Goal: Information Seeking & Learning: Learn about a topic

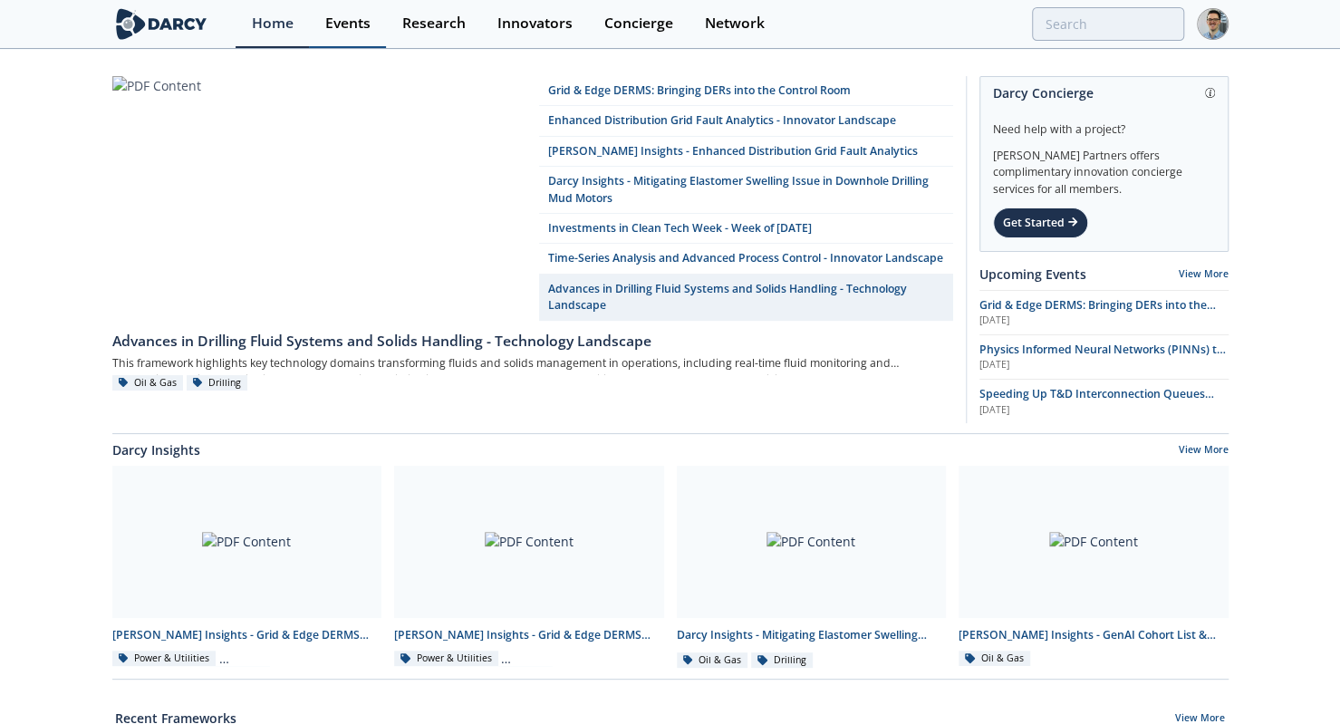
click at [357, 33] on link "Events" at bounding box center [347, 24] width 77 height 48
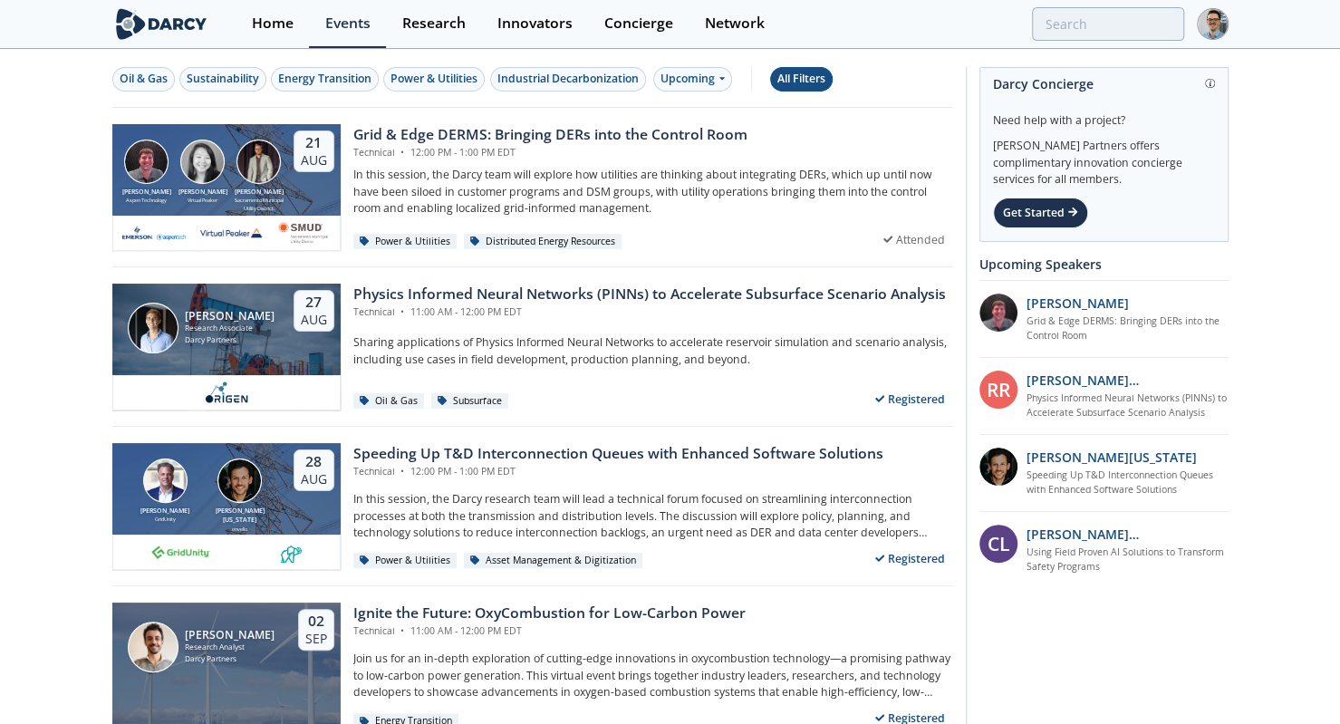
click at [788, 75] on div "All Filters" at bounding box center [801, 79] width 48 height 16
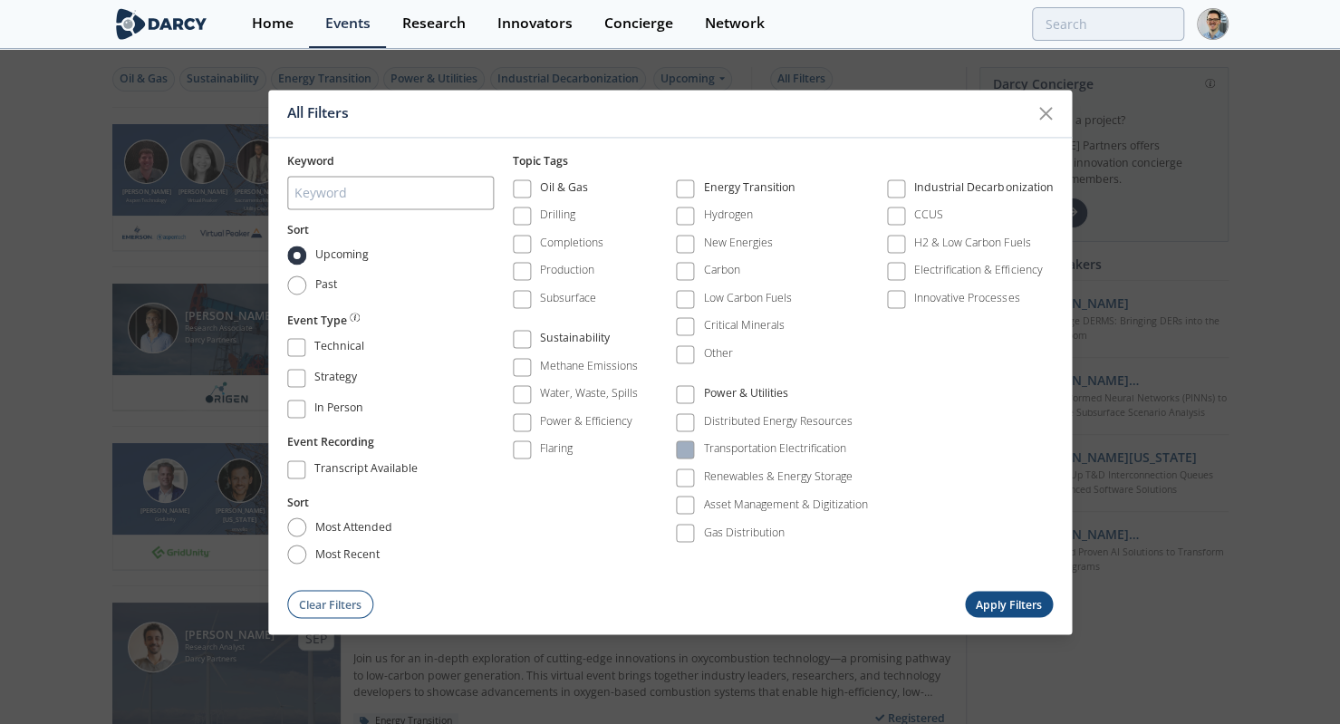
click at [688, 447] on span at bounding box center [684, 450] width 13 height 13
click at [984, 602] on button "Apply Filters" at bounding box center [1009, 604] width 89 height 26
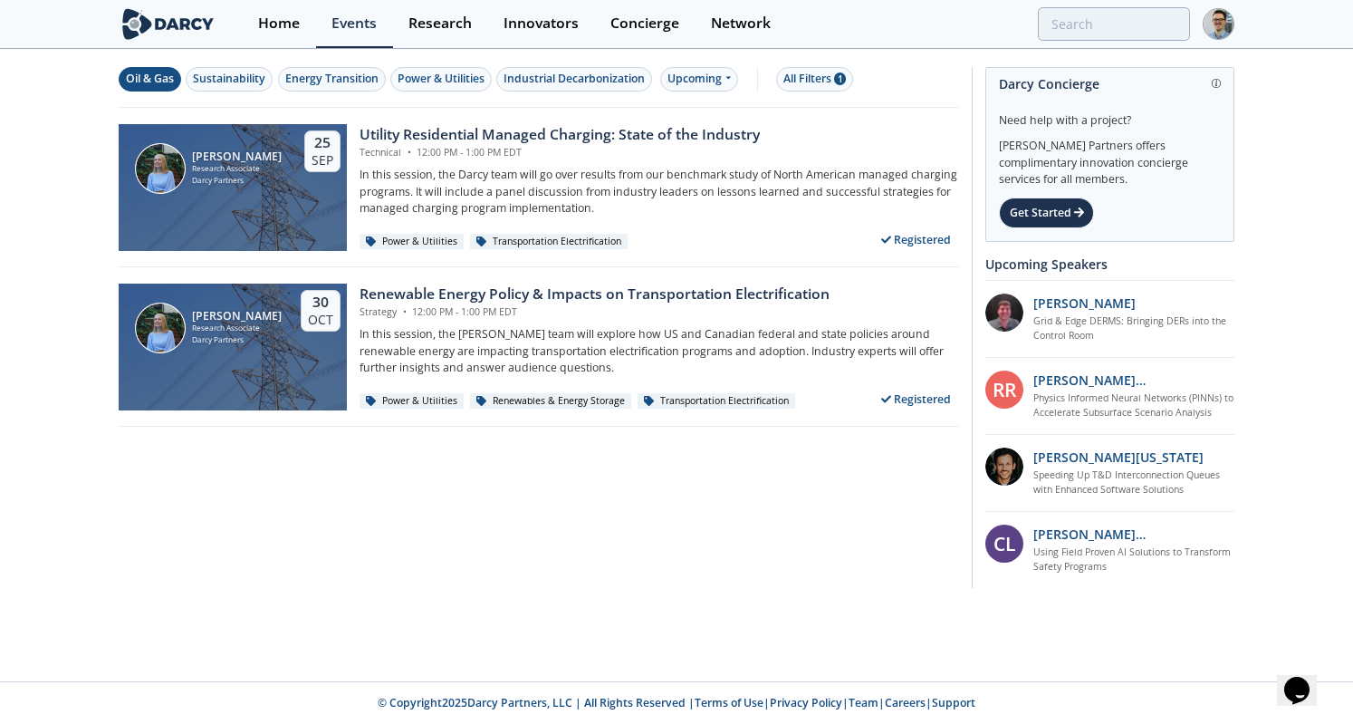
click at [151, 82] on div "Oil & Gas" at bounding box center [150, 79] width 48 height 16
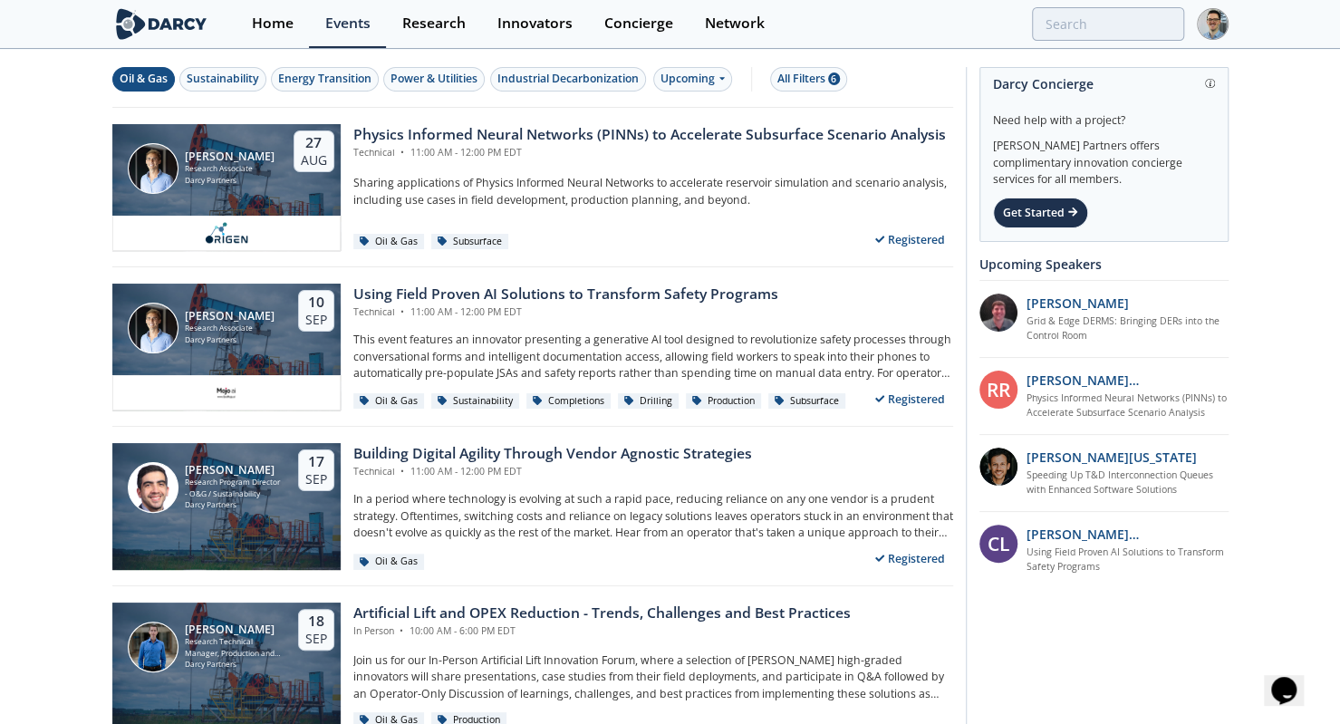
click at [134, 81] on div "Oil & Gas" at bounding box center [144, 79] width 48 height 16
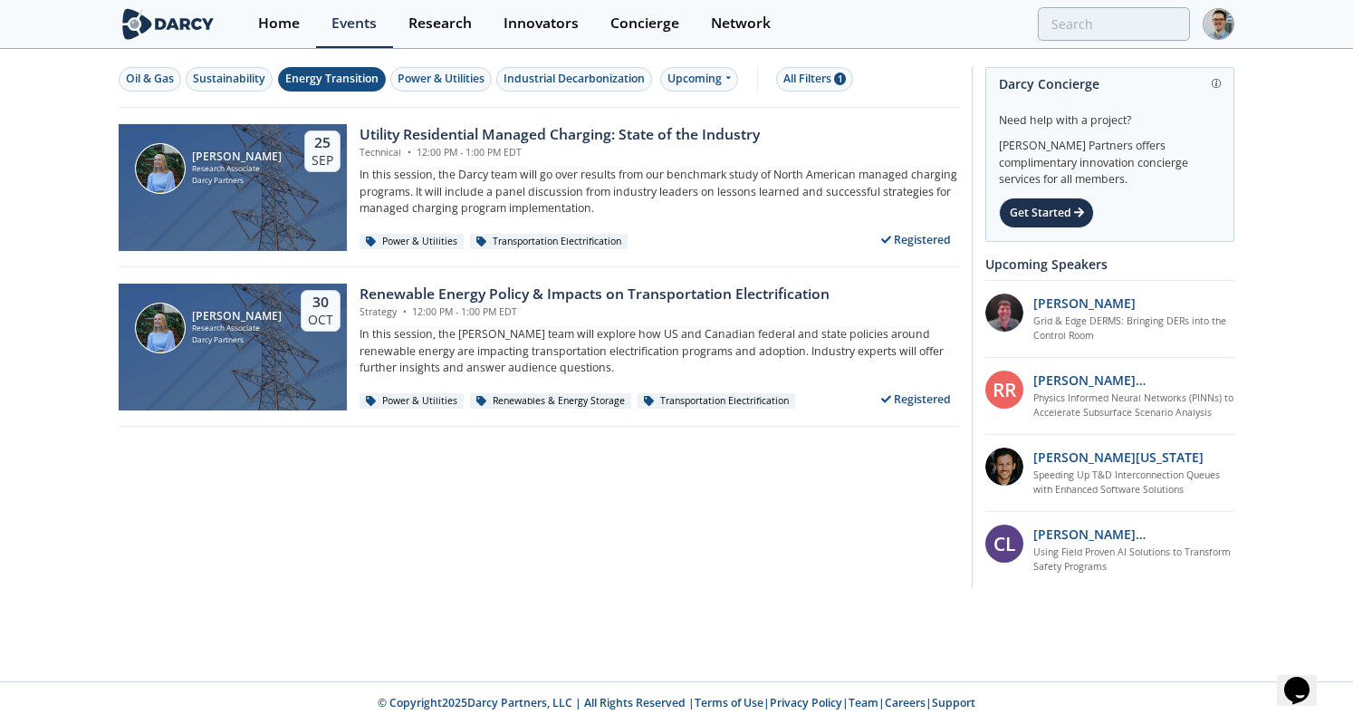
click at [330, 76] on div "Energy Transition" at bounding box center [331, 79] width 93 height 16
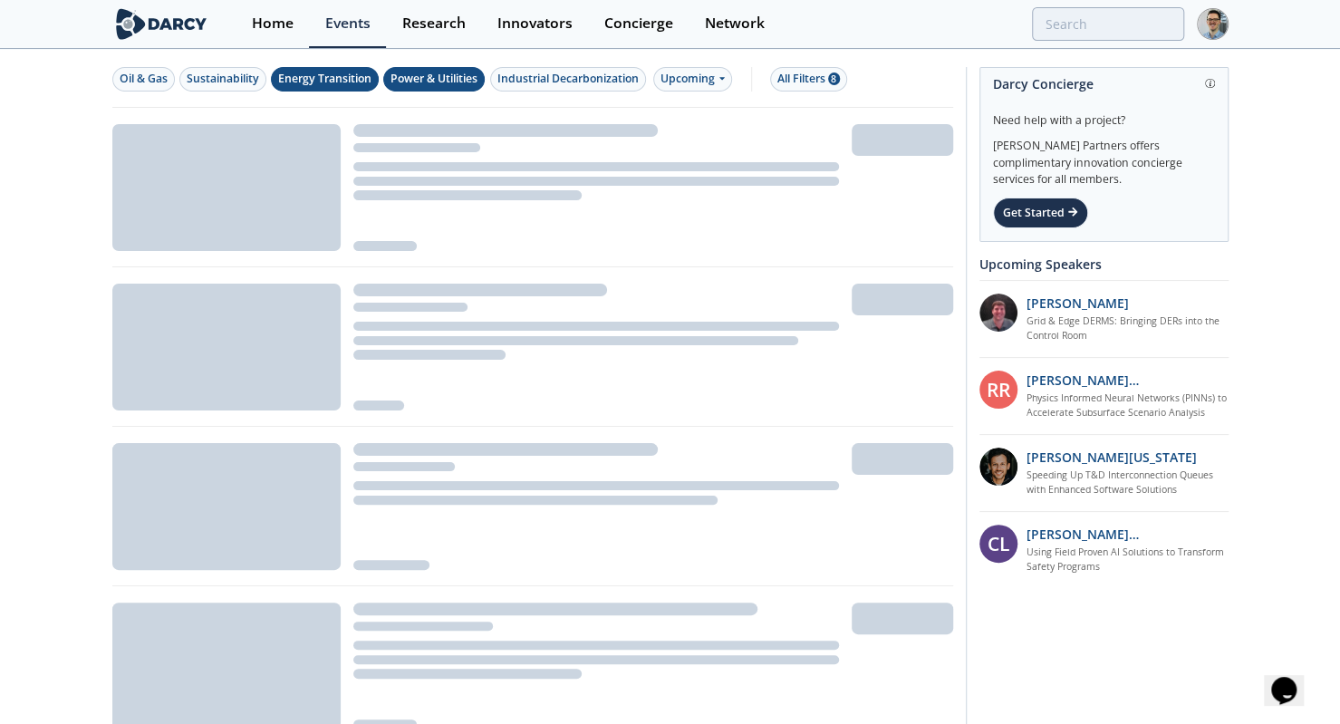
click at [399, 75] on div "Power & Utilities" at bounding box center [433, 79] width 87 height 16
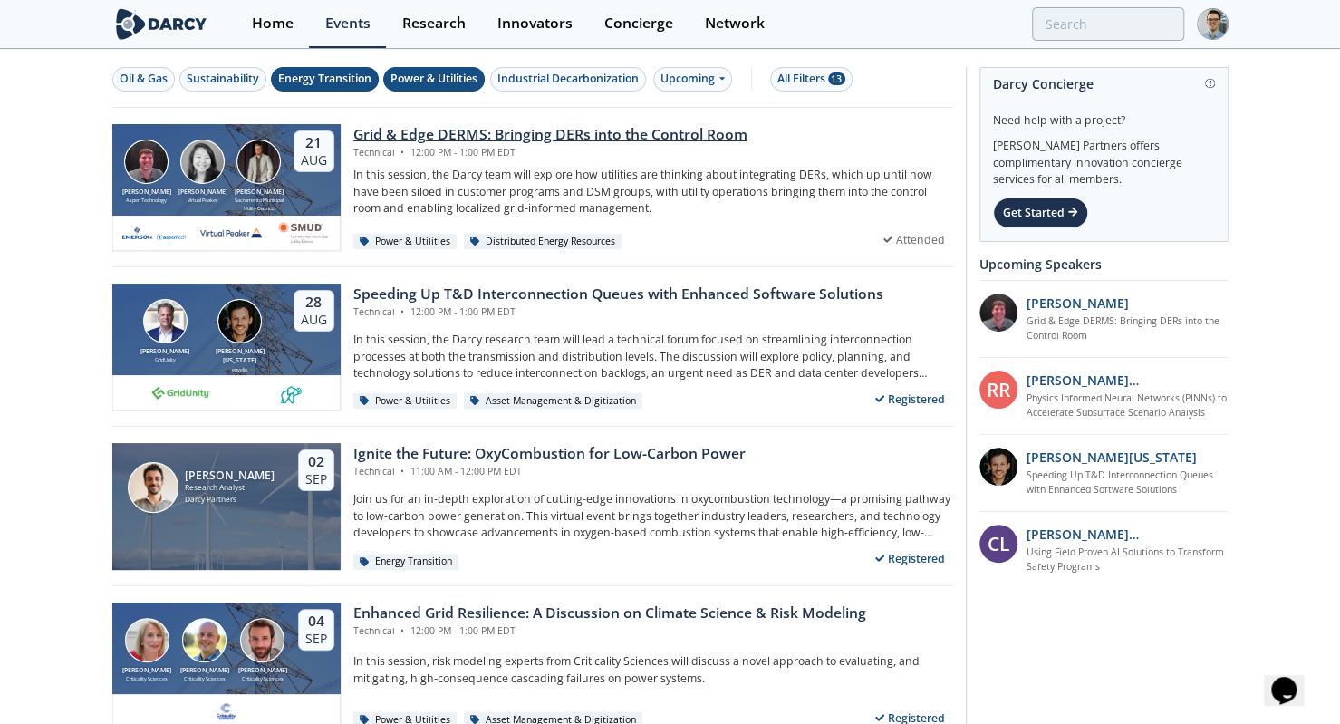
click at [238, 178] on div "[PERSON_NAME] Sacramento Municipal Utility District." at bounding box center [259, 175] width 56 height 72
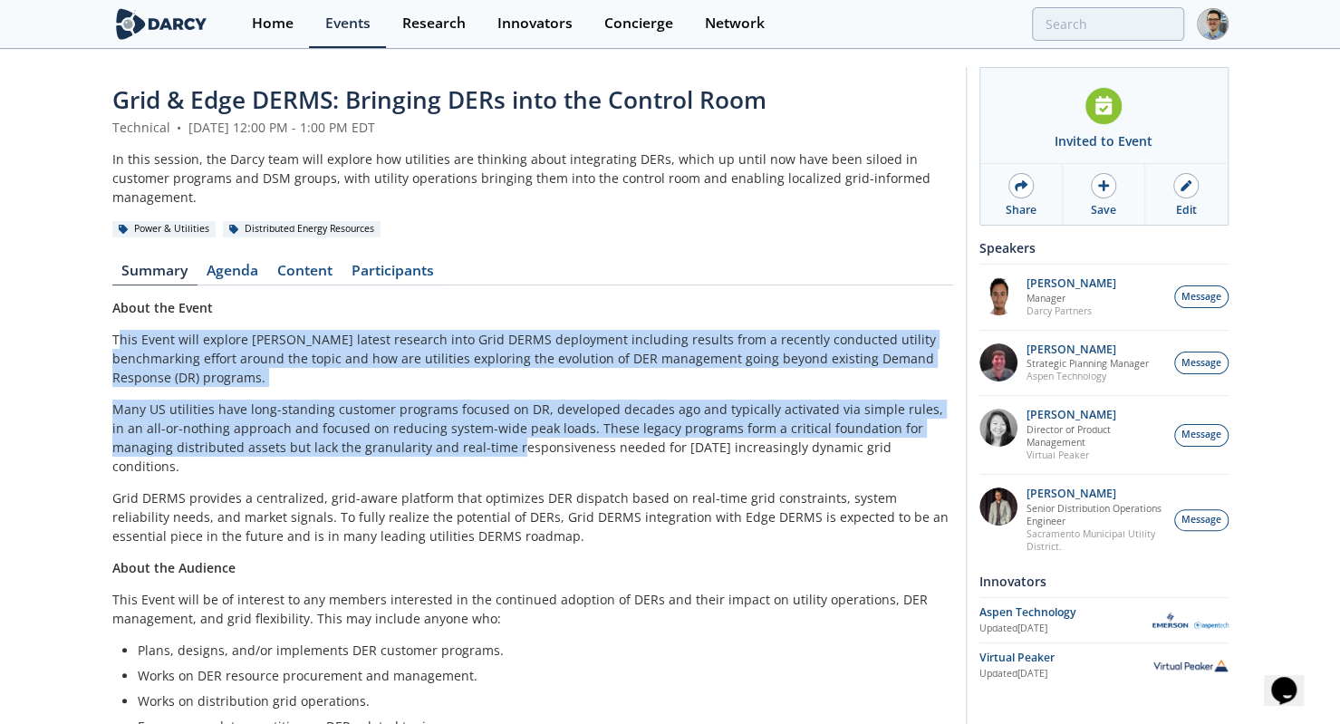
drag, startPoint x: 115, startPoint y: 322, endPoint x: 462, endPoint y: 425, distance: 361.7
click at [462, 425] on div "About the Event This Event will explore [PERSON_NAME] latest research into Grid…" at bounding box center [532, 624] width 841 height 653
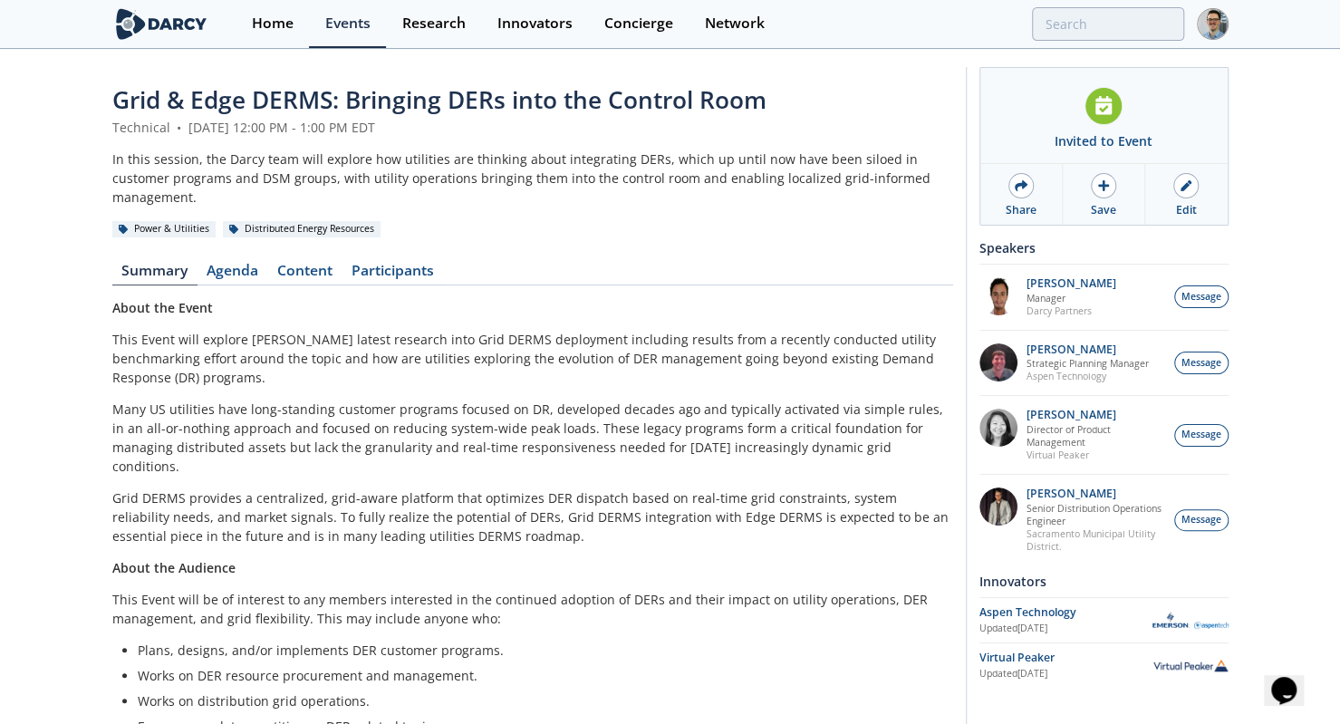
click at [524, 495] on p "Grid DERMS provides a centralized, grid-aware platform that optimizes DER dispa…" at bounding box center [532, 516] width 841 height 57
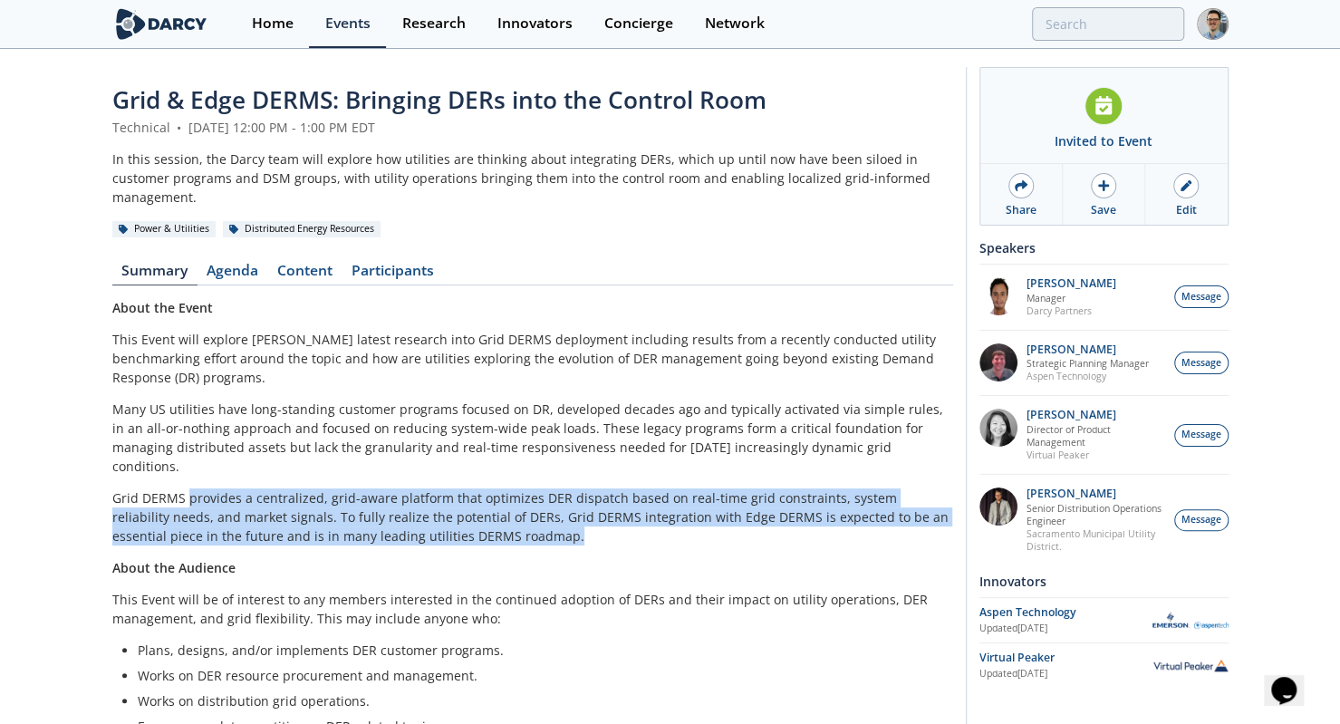
drag, startPoint x: 473, startPoint y: 495, endPoint x: 184, endPoint y: 439, distance: 294.2
click at [184, 439] on div "About the Event This Event will explore [PERSON_NAME] latest research into Grid…" at bounding box center [532, 624] width 841 height 653
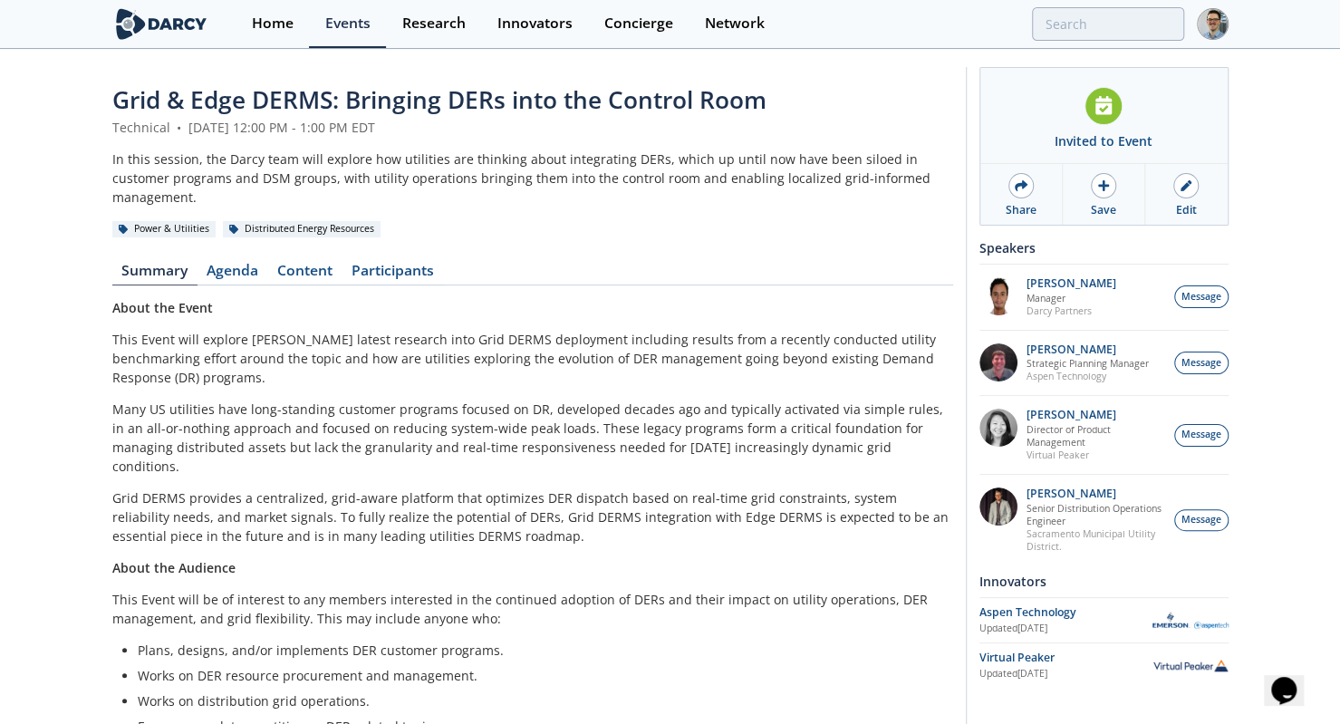
click at [234, 437] on p "Many US utilities have long-standing customer programs focused on DR, developed…" at bounding box center [532, 437] width 841 height 76
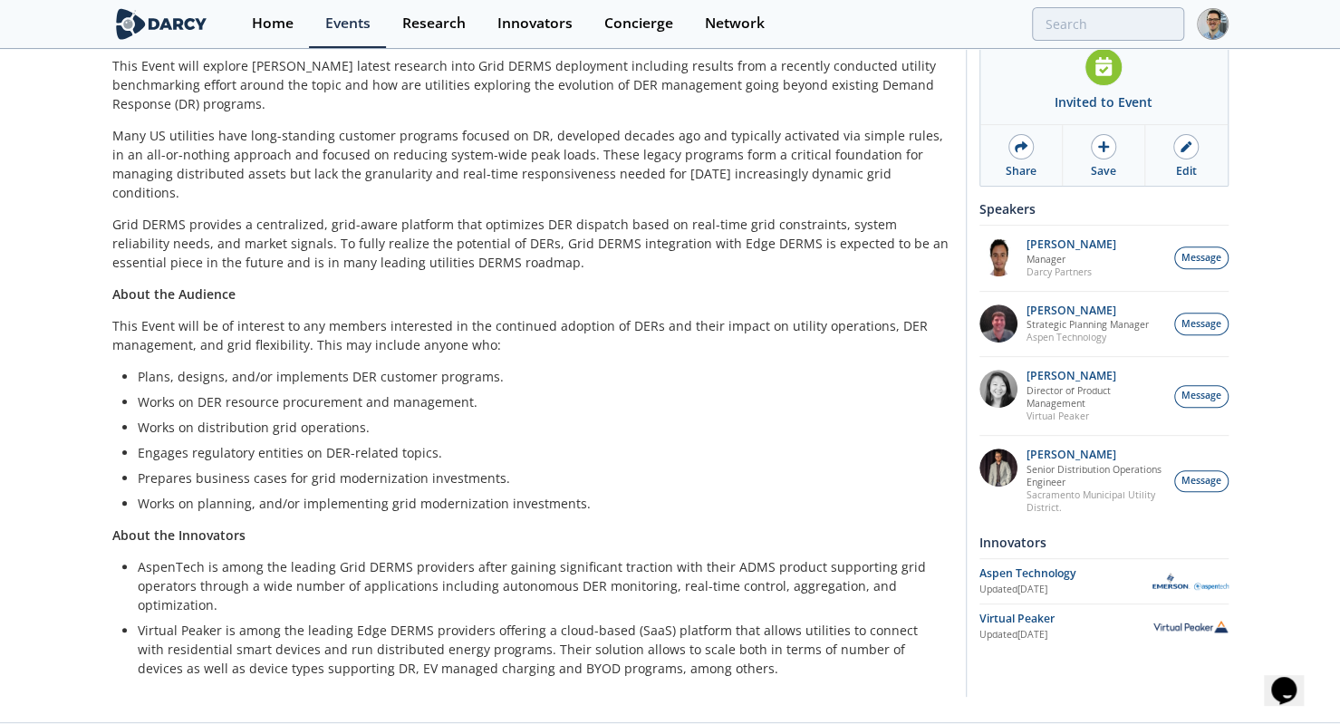
scroll to position [275, 0]
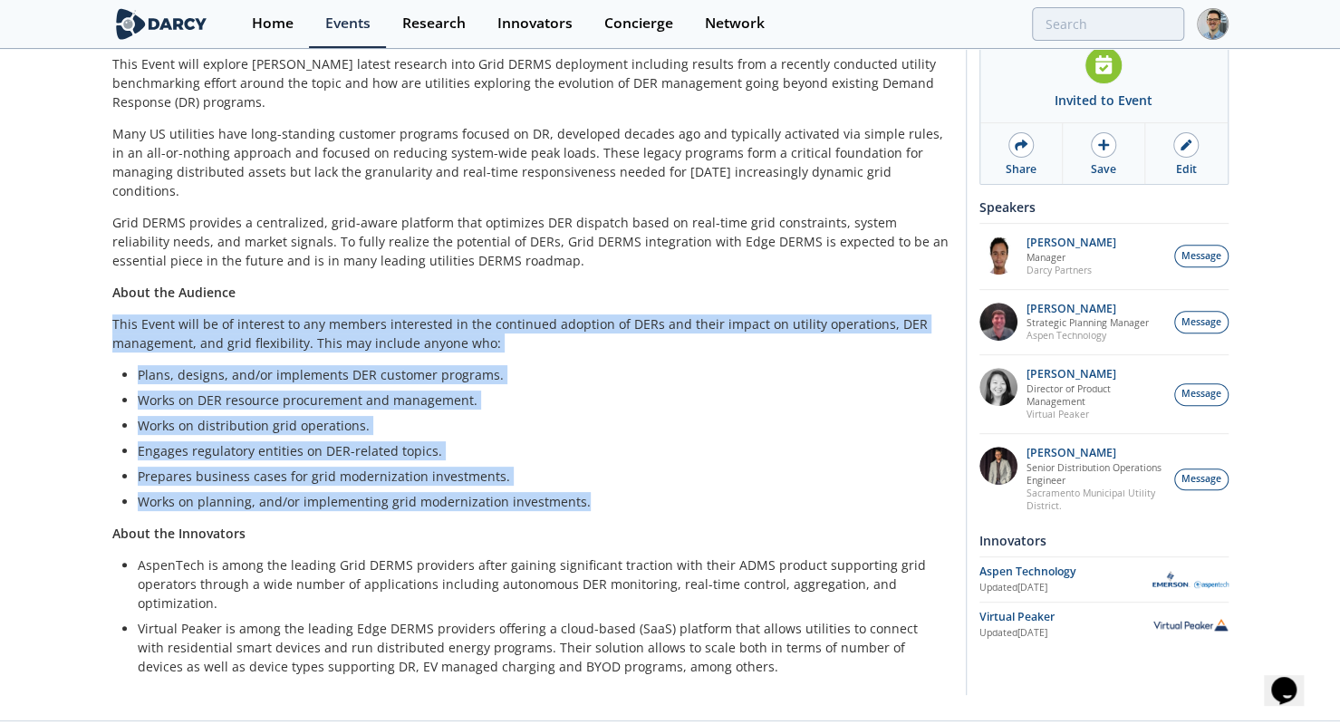
drag, startPoint x: 583, startPoint y: 466, endPoint x: 66, endPoint y: 293, distance: 545.4
click at [66, 293] on div "Grid & Edge DERMS: Bringing DERs into the Control Room Technical • [DATE] 12:00…" at bounding box center [670, 247] width 1340 height 945
click at [58, 396] on div "Grid & Edge DERMS: Bringing DERs into the Control Room Technical • [DATE] 12:00…" at bounding box center [670, 247] width 1340 height 945
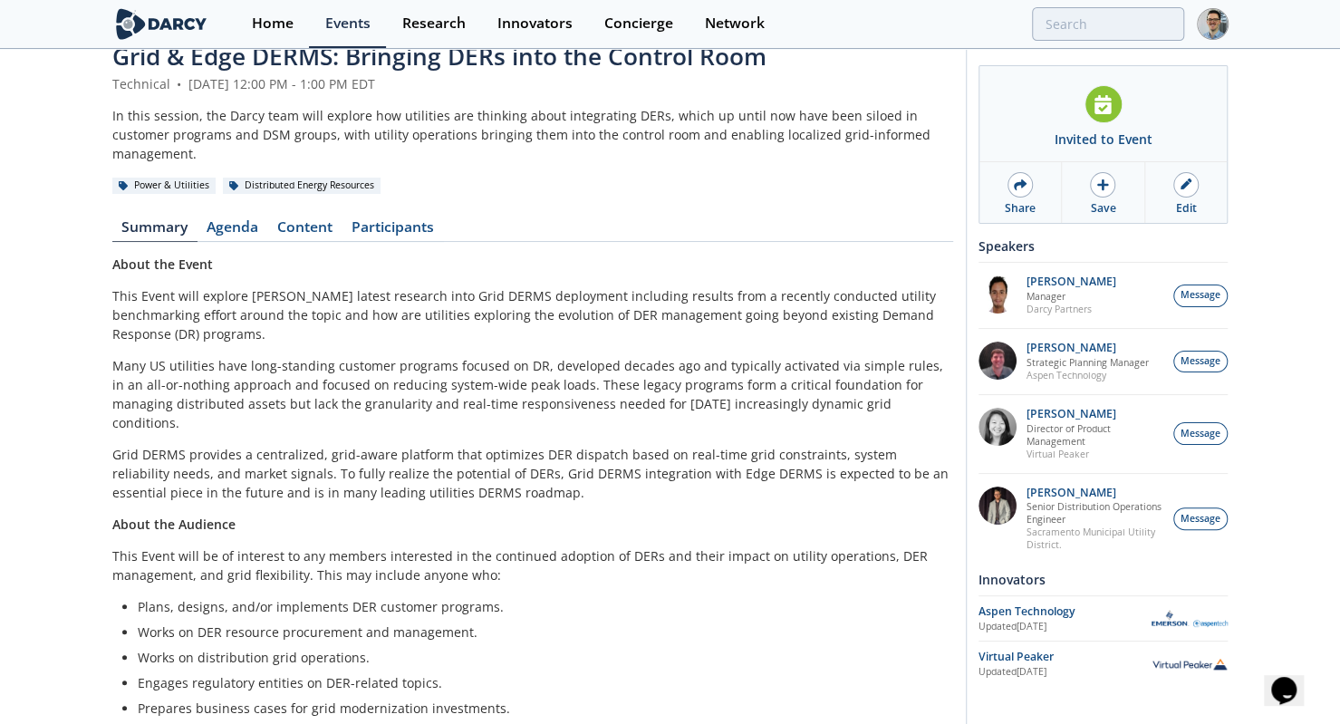
scroll to position [0, 0]
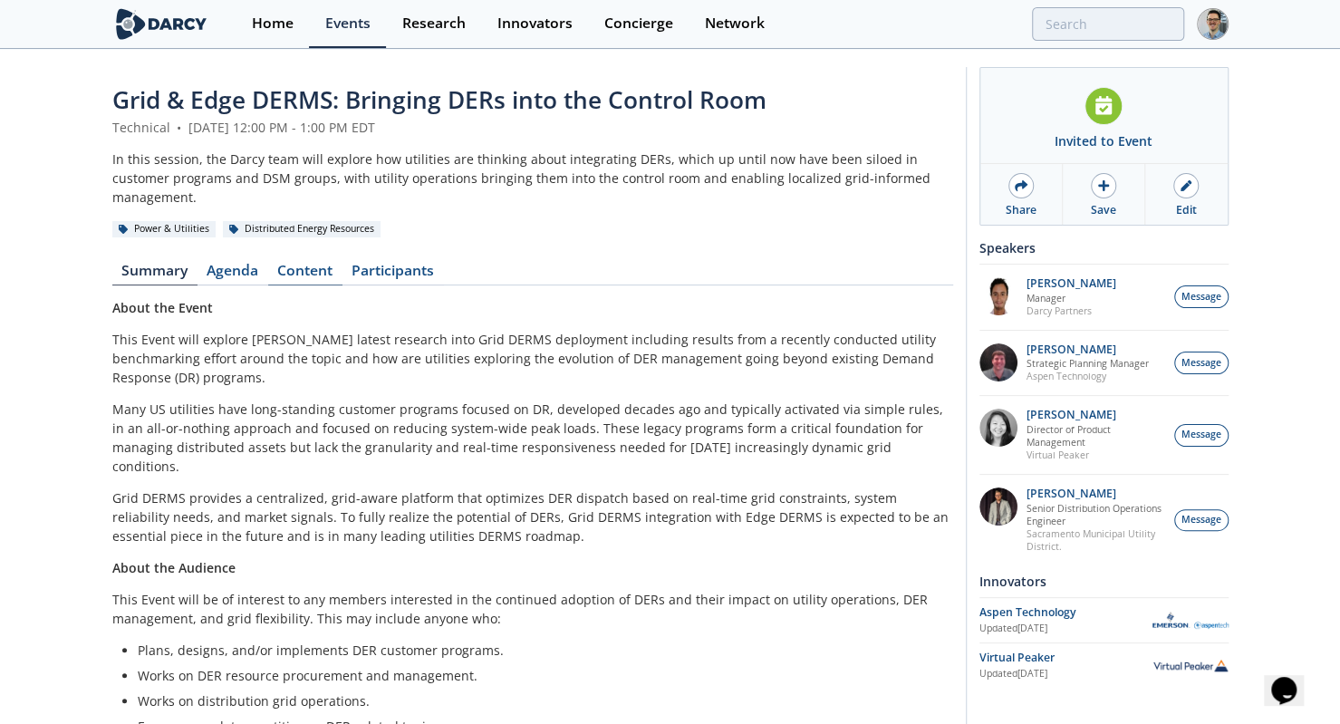
click at [297, 264] on link "Content" at bounding box center [305, 275] width 74 height 22
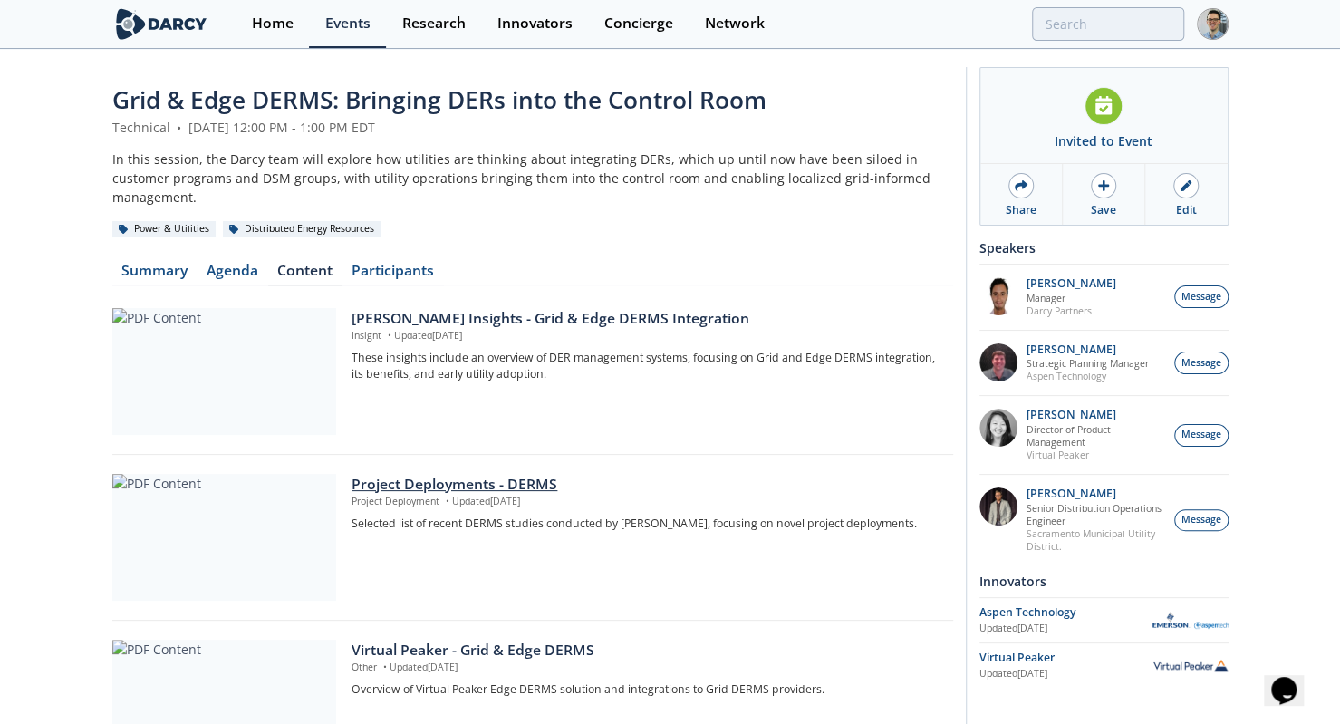
click at [277, 512] on div at bounding box center [224, 537] width 224 height 127
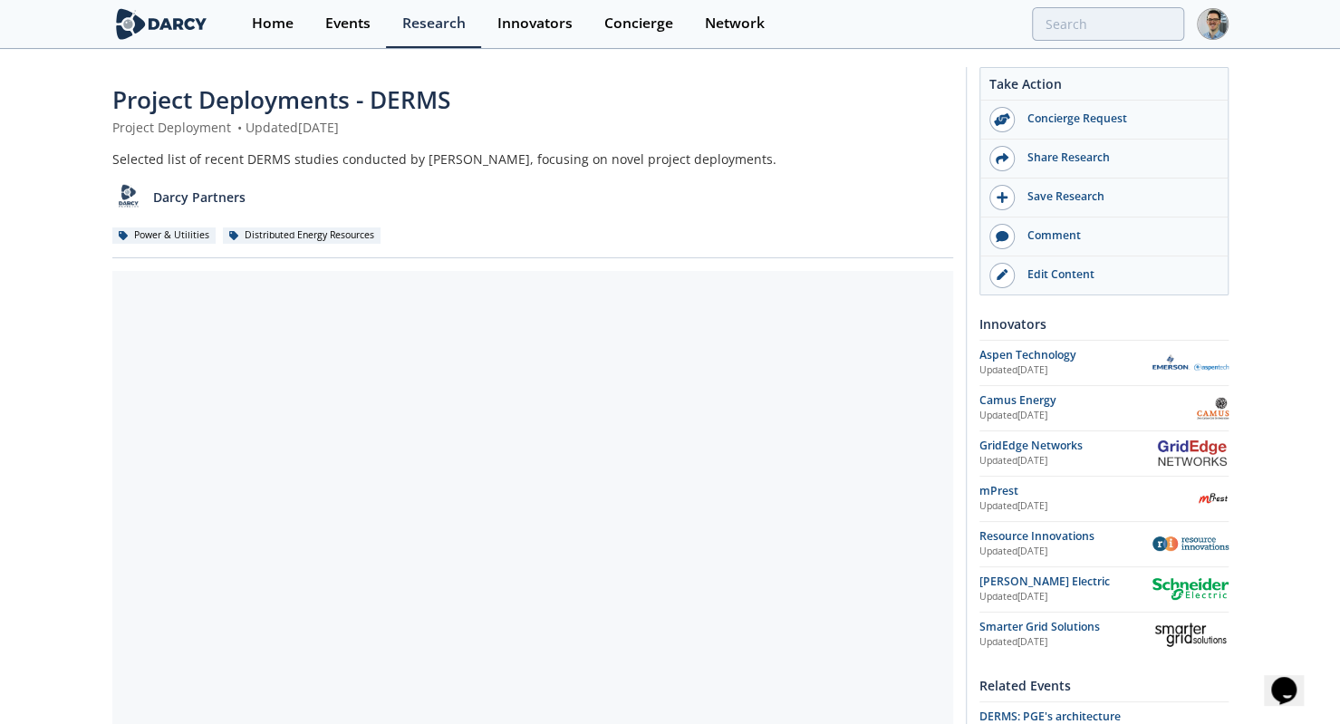
click at [54, 443] on div "Project Deployments - DERMS Project Deployment • Updated [DATE] Selected list o…" at bounding box center [670, 688] width 1340 height 1274
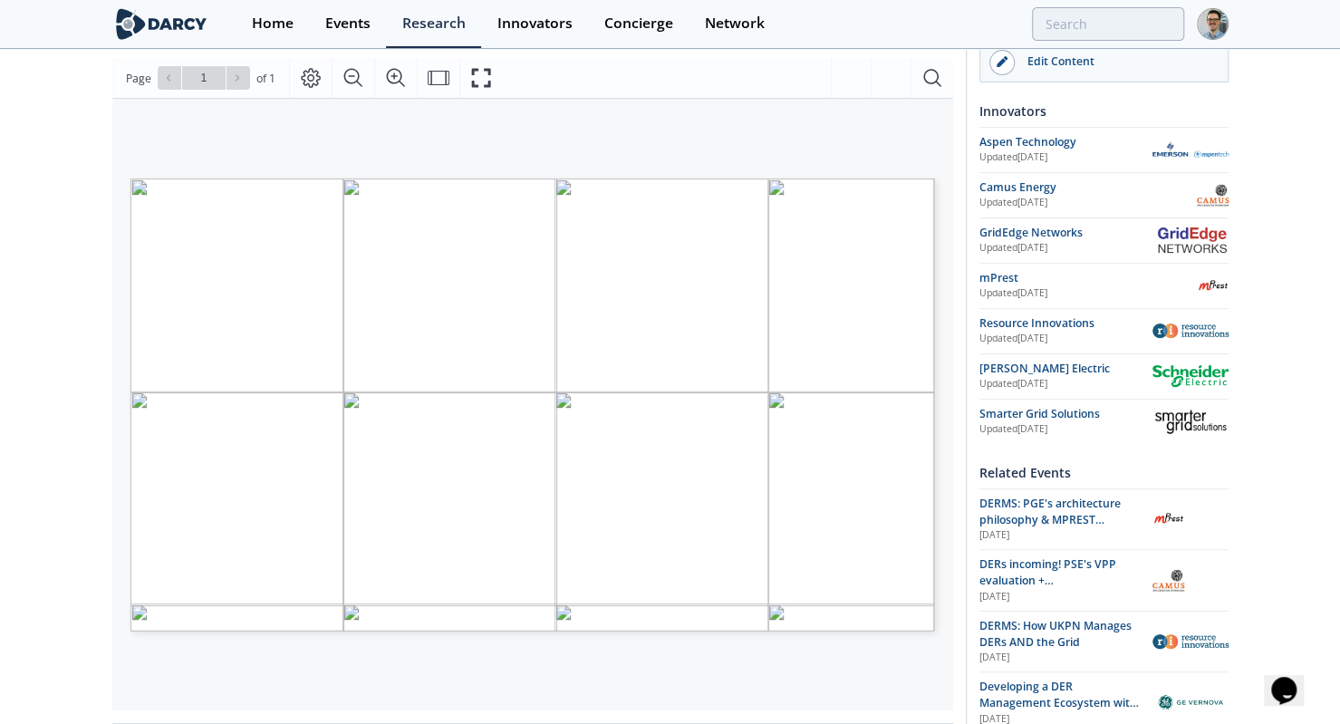
scroll to position [214, 0]
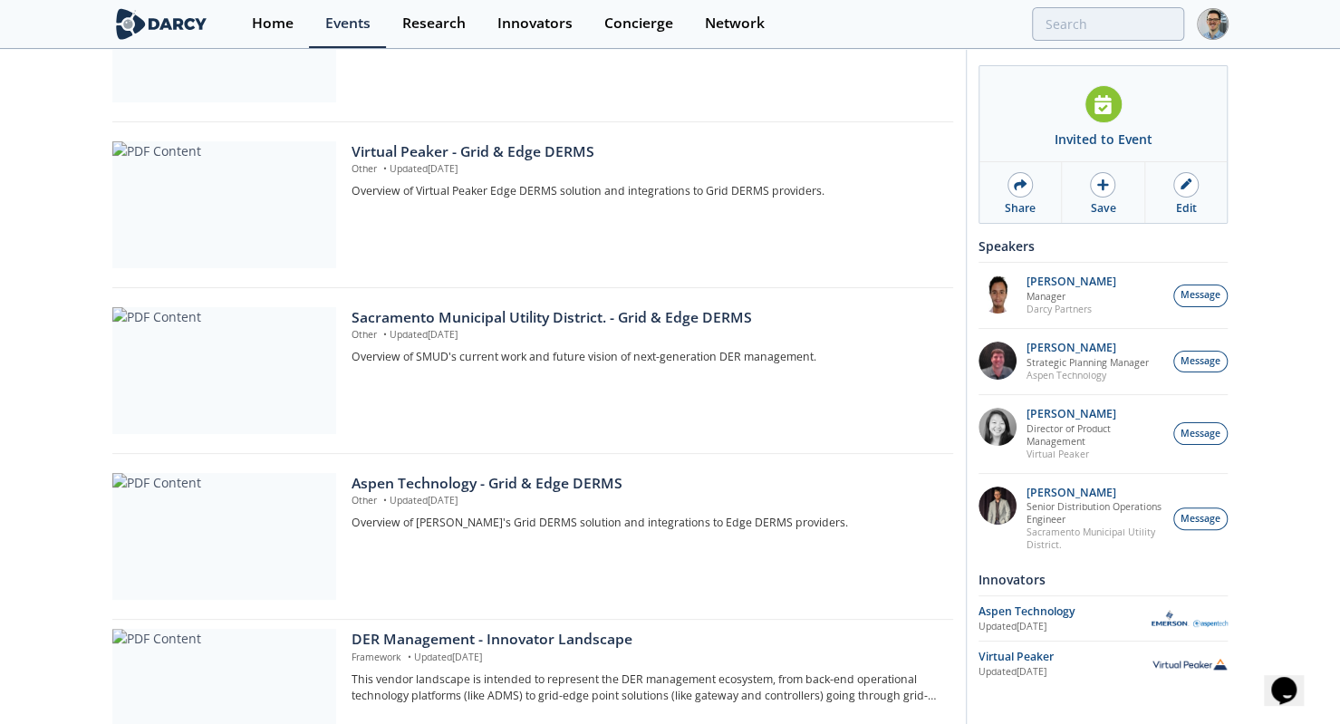
scroll to position [491, 0]
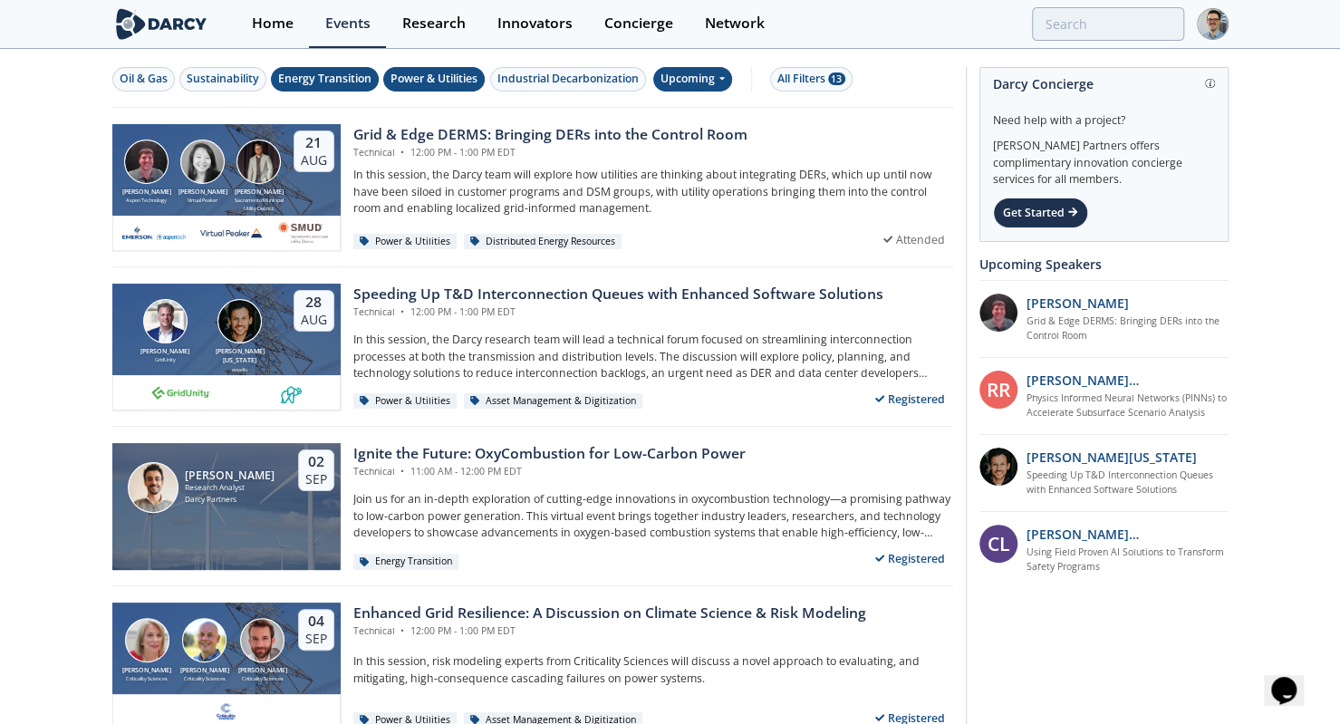
click at [707, 84] on div "Upcoming" at bounding box center [692, 79] width 79 height 24
click at [694, 134] on div "Past" at bounding box center [712, 137] width 112 height 29
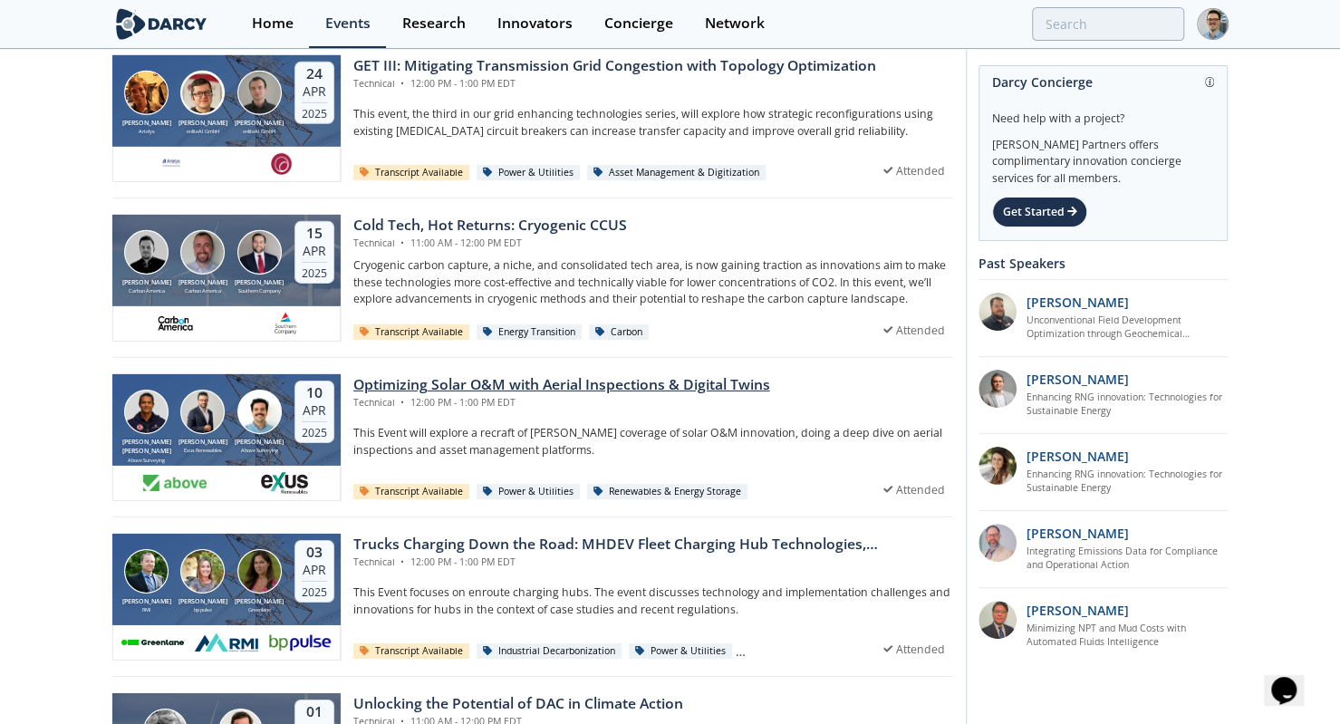
scroll to position [3254, 0]
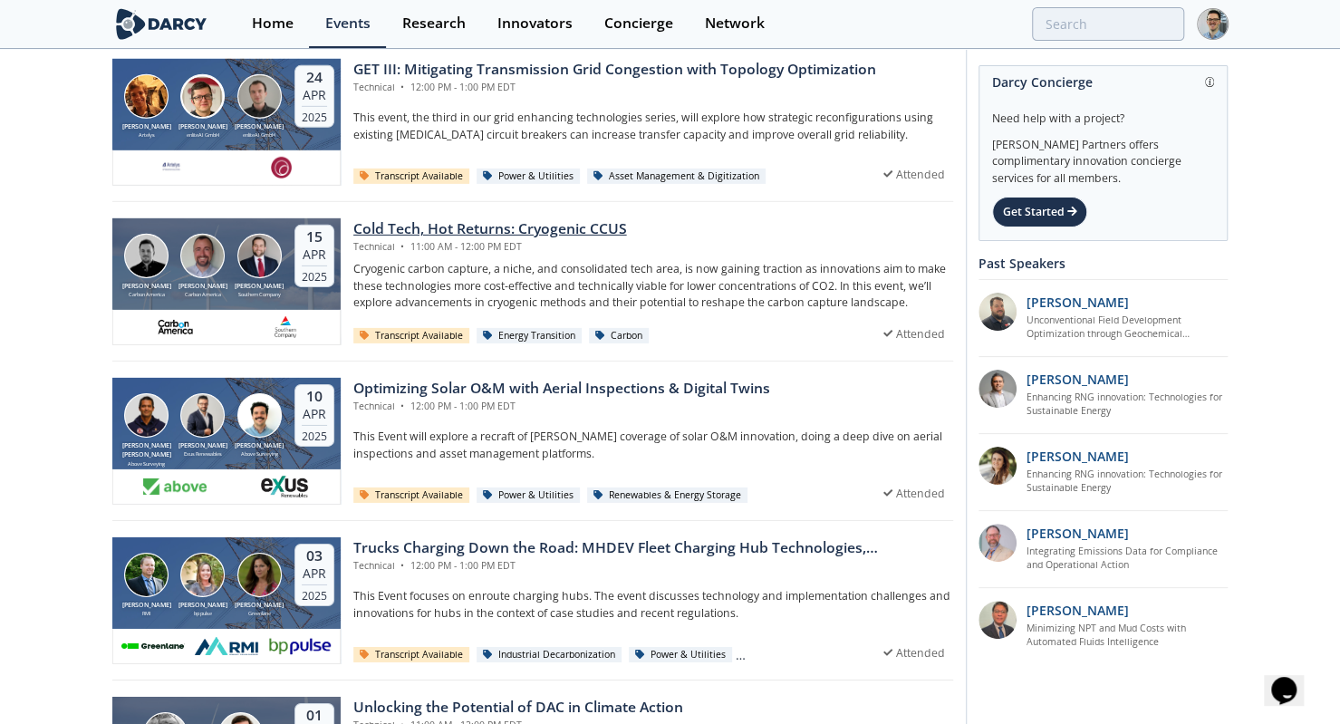
click at [582, 261] on p "Cryogenic carbon capture, a niche, and consolidated tech area, is now gaining t…" at bounding box center [653, 286] width 600 height 50
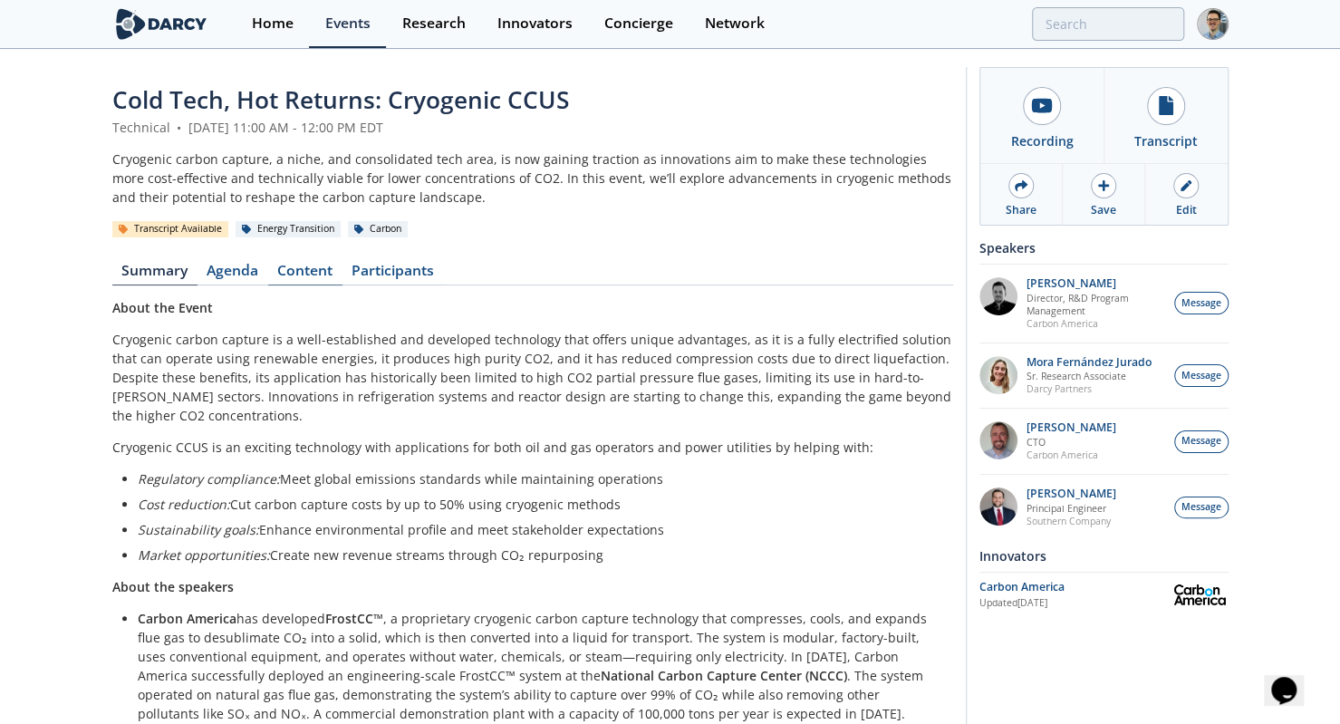
click at [319, 264] on link "Content" at bounding box center [305, 275] width 74 height 22
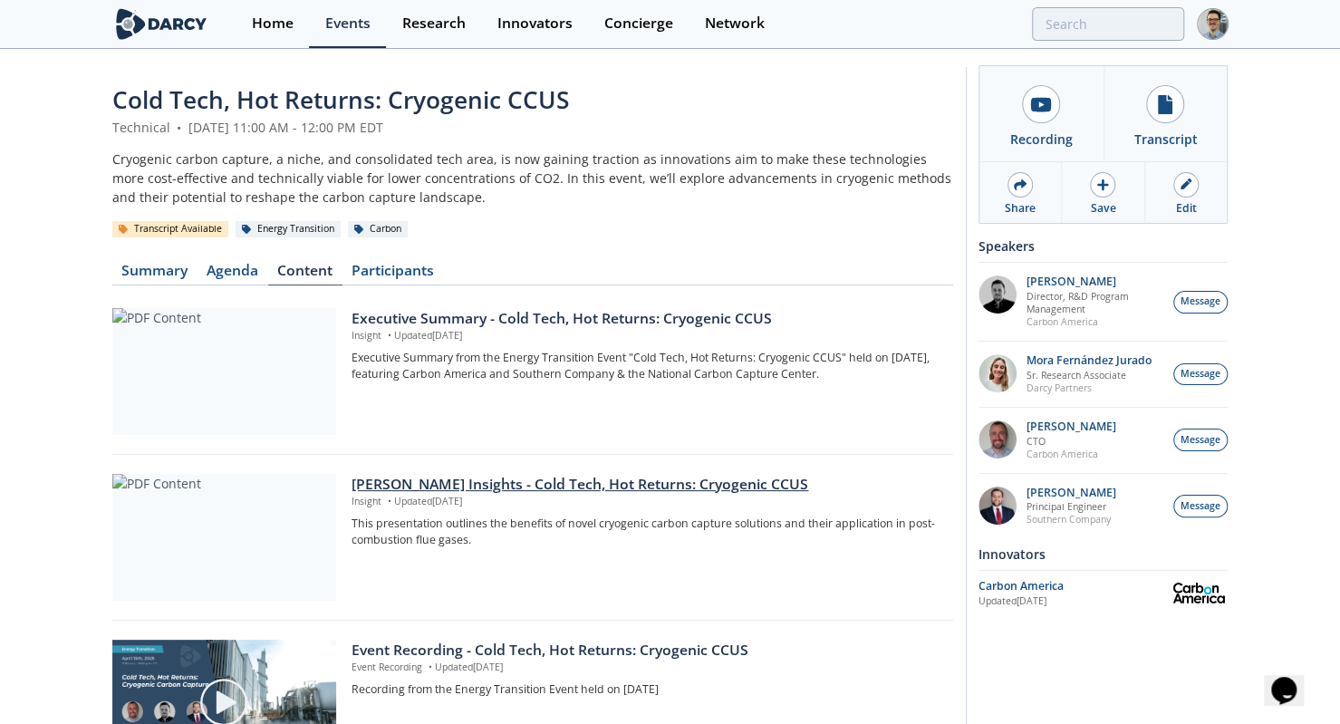
scroll to position [60, 0]
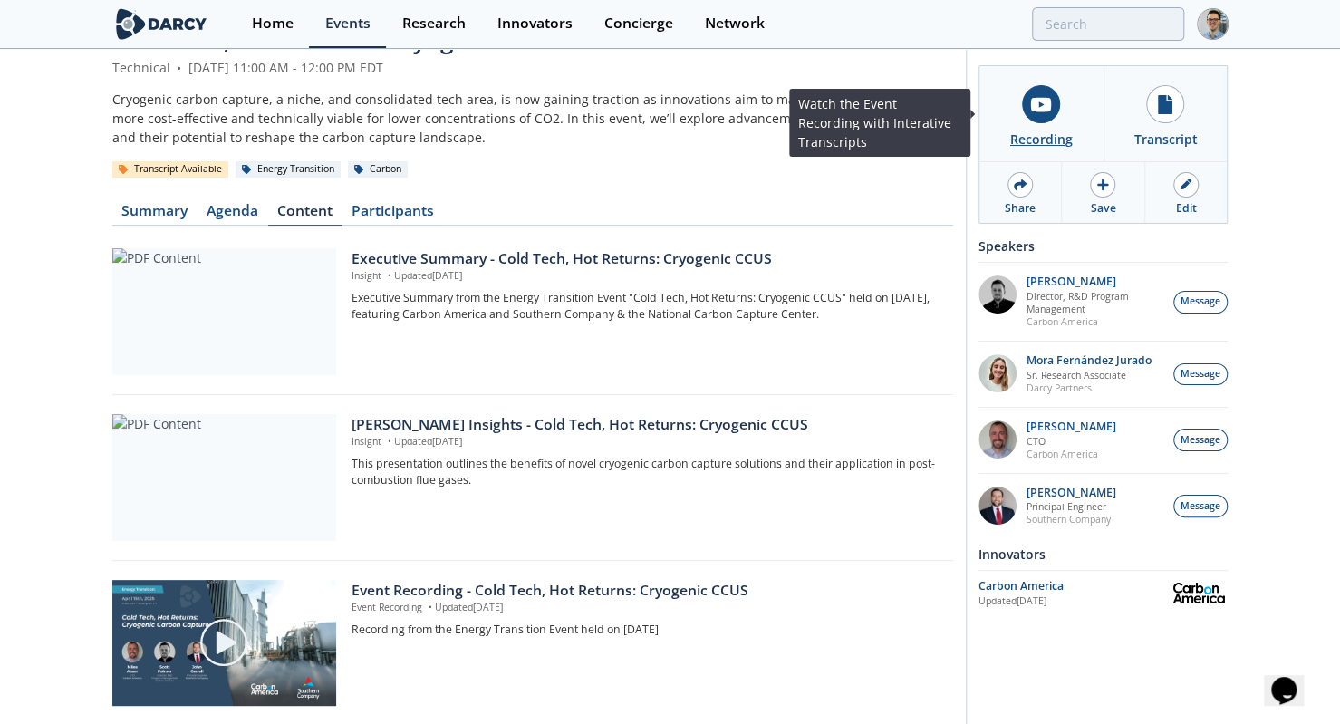
click at [1011, 121] on link "Recording" at bounding box center [1041, 113] width 124 height 95
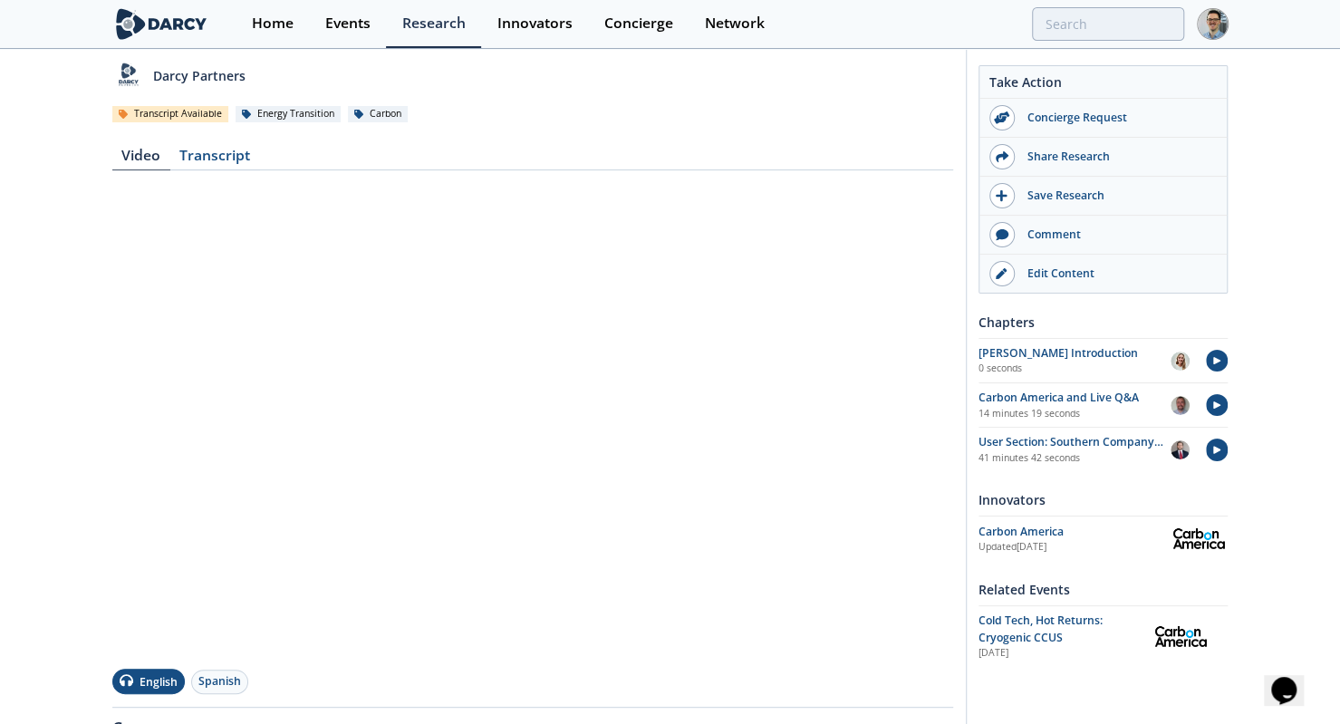
scroll to position [149, 0]
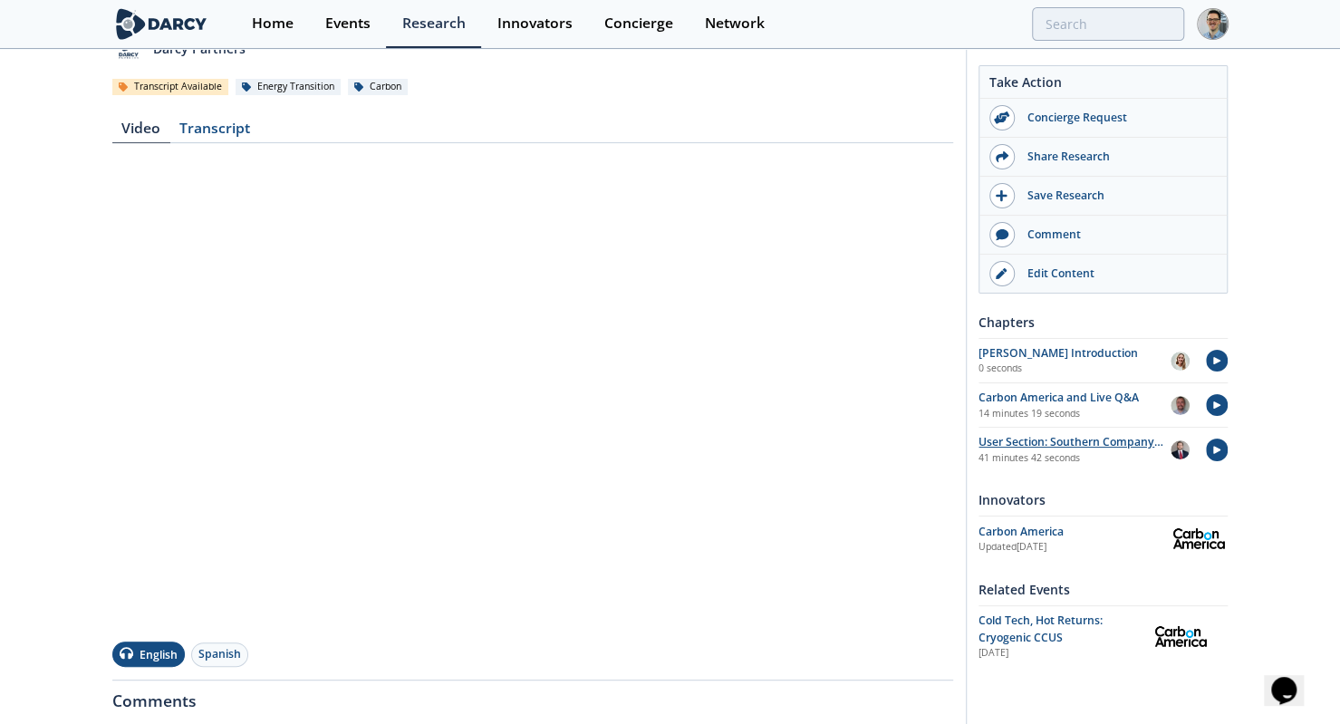
click at [1204, 448] on div at bounding box center [1208, 449] width 38 height 31
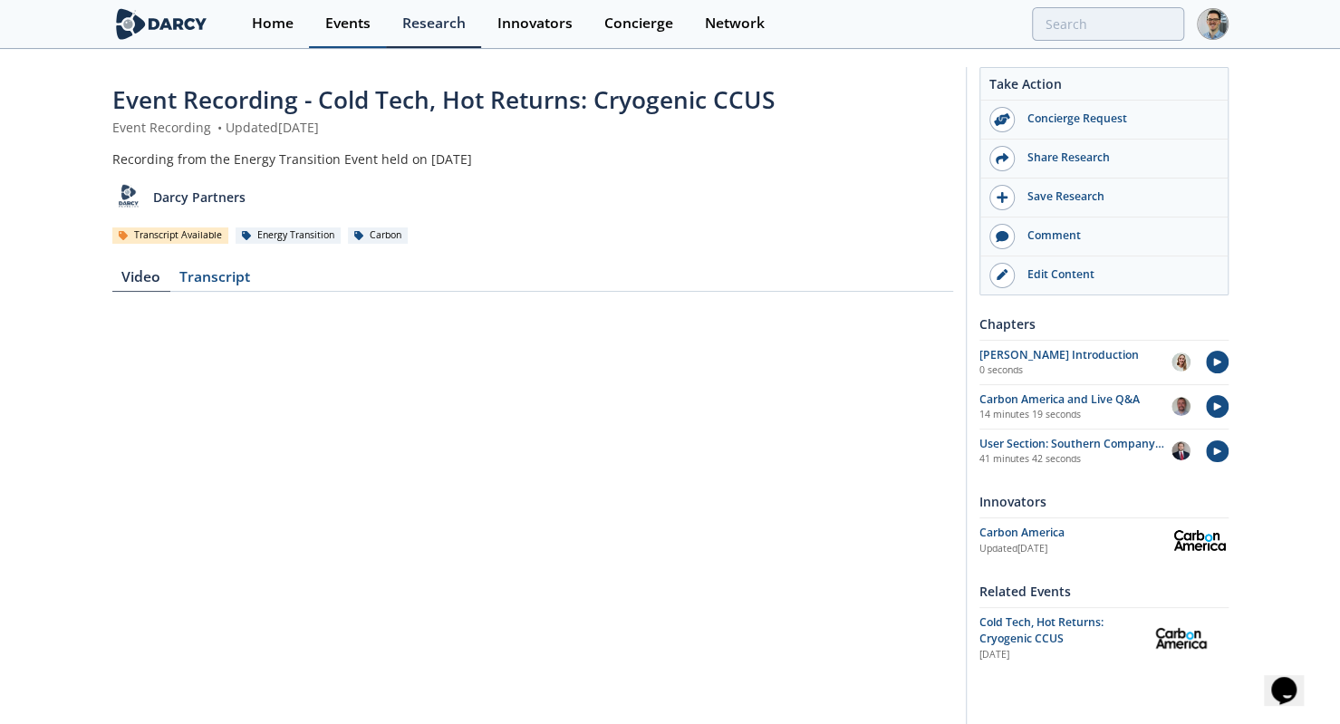
click at [362, 36] on link "Events" at bounding box center [347, 24] width 77 height 48
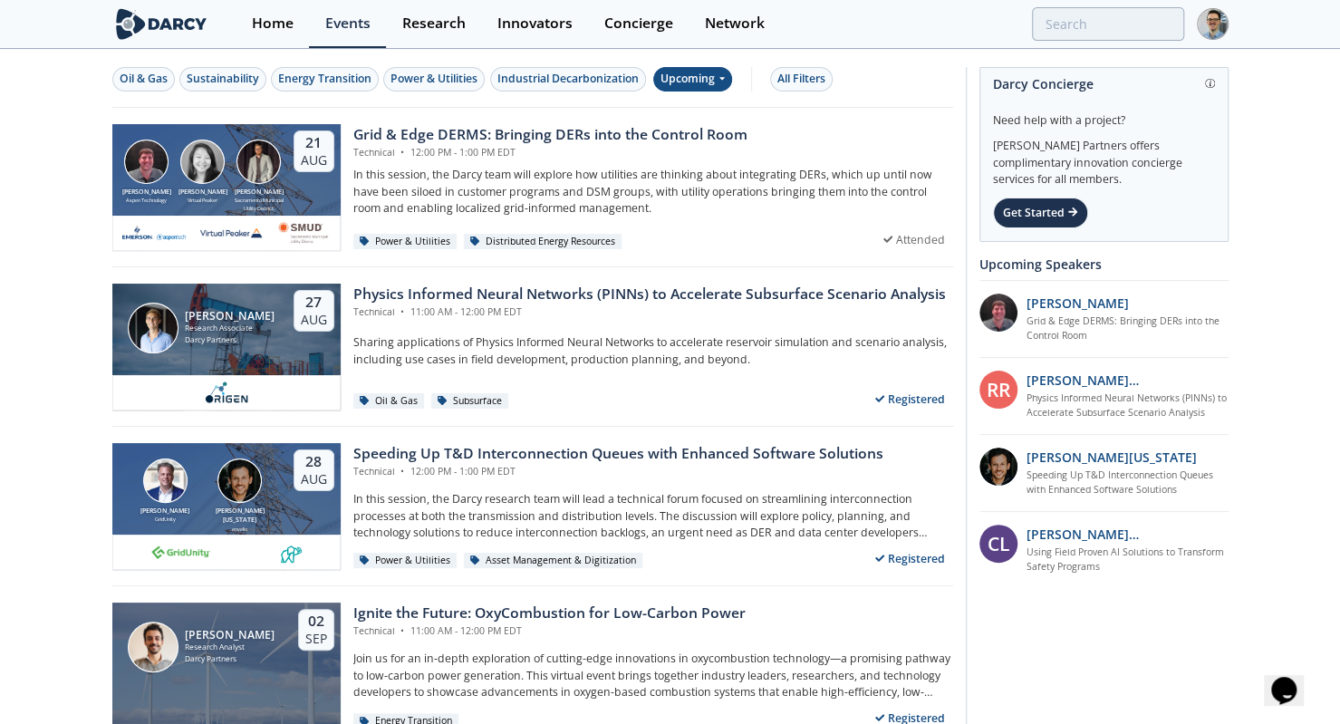
click at [702, 84] on div "Upcoming" at bounding box center [692, 79] width 79 height 24
click at [683, 130] on div "Past" at bounding box center [712, 137] width 112 height 29
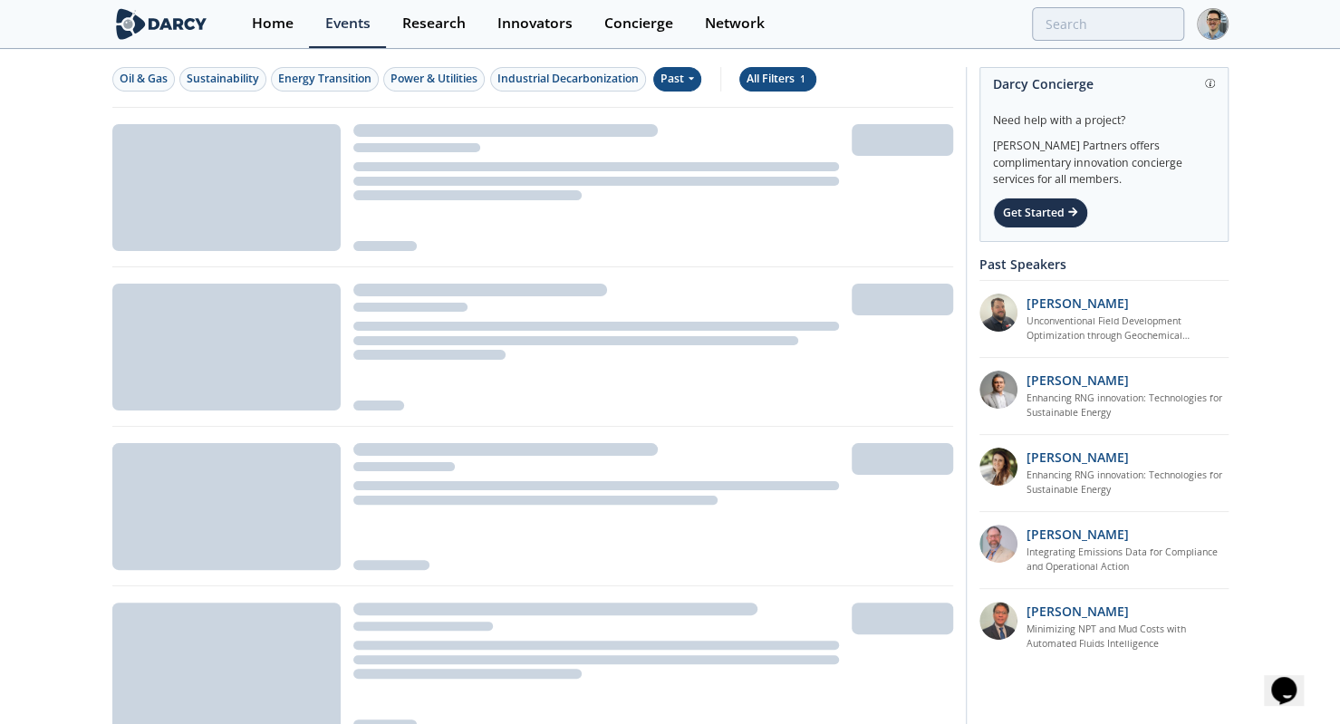
click at [781, 81] on div "All Filters 1" at bounding box center [777, 79] width 63 height 16
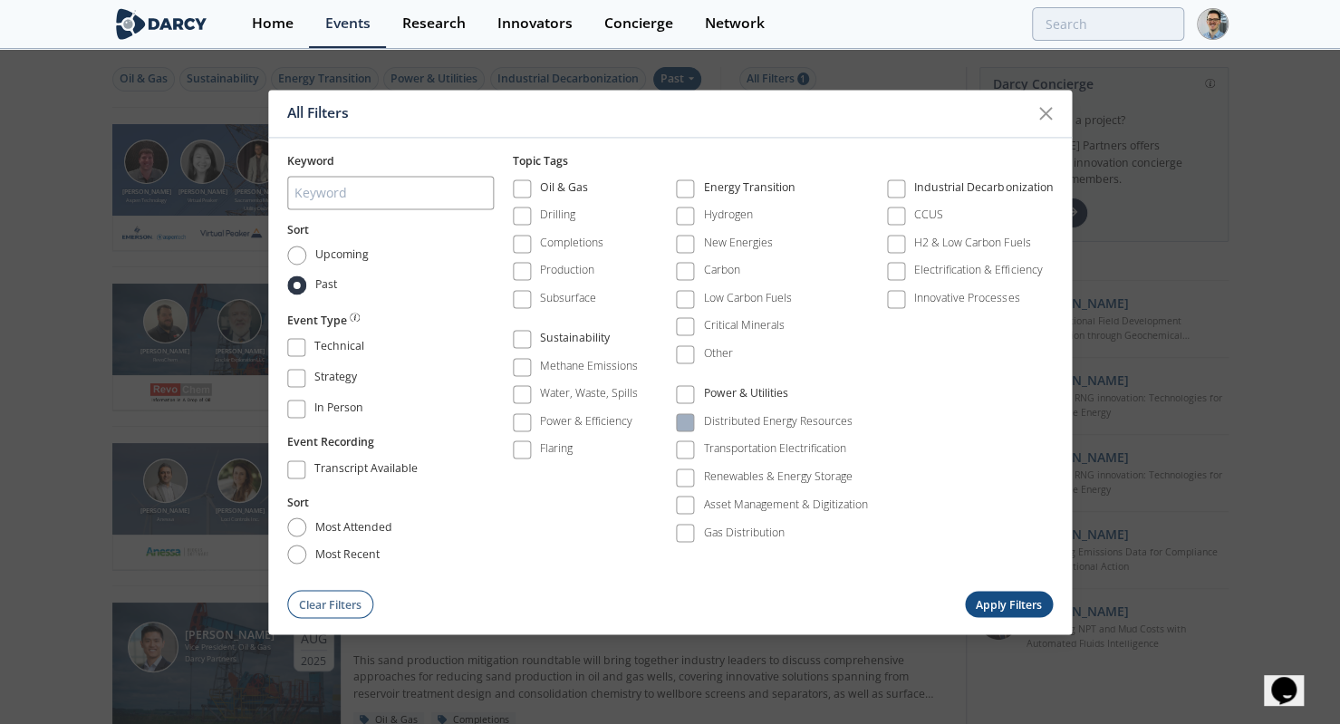
click at [680, 421] on span at bounding box center [684, 422] width 13 height 13
click at [980, 595] on button "Apply Filters" at bounding box center [1009, 604] width 89 height 26
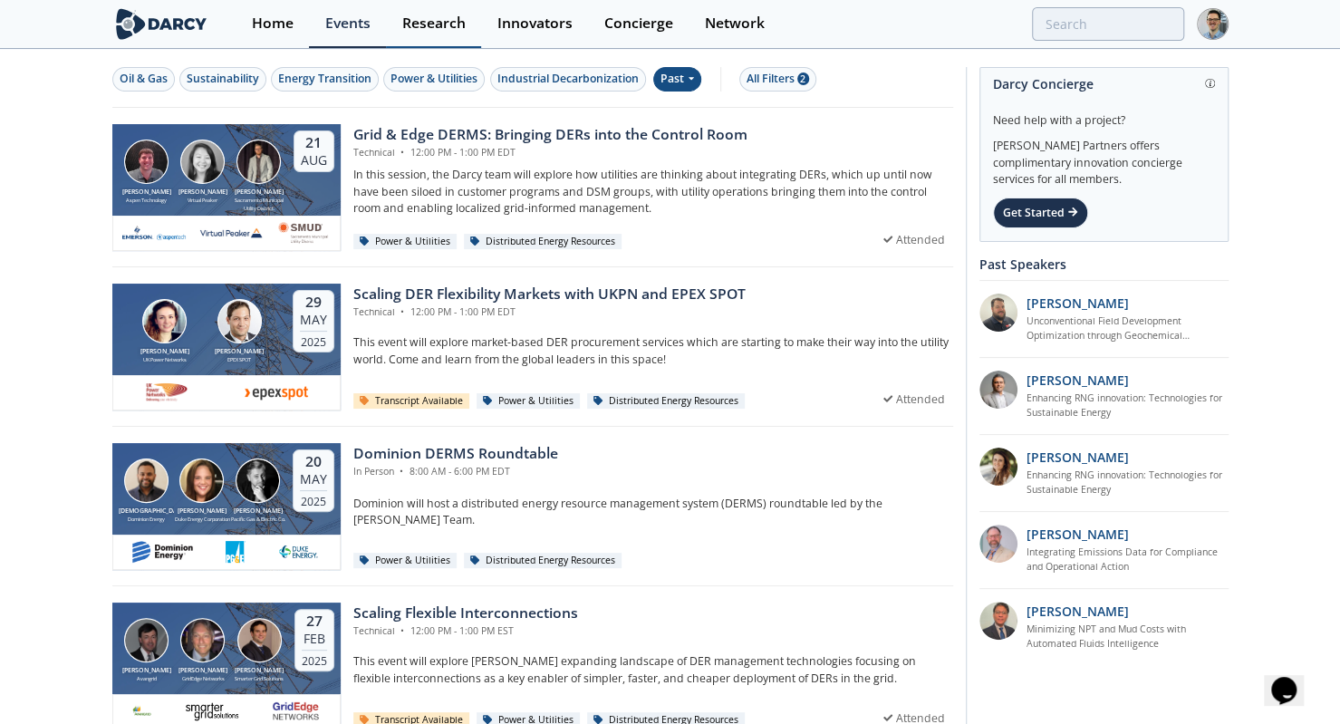
click at [413, 18] on div "Research" at bounding box center [433, 23] width 63 height 14
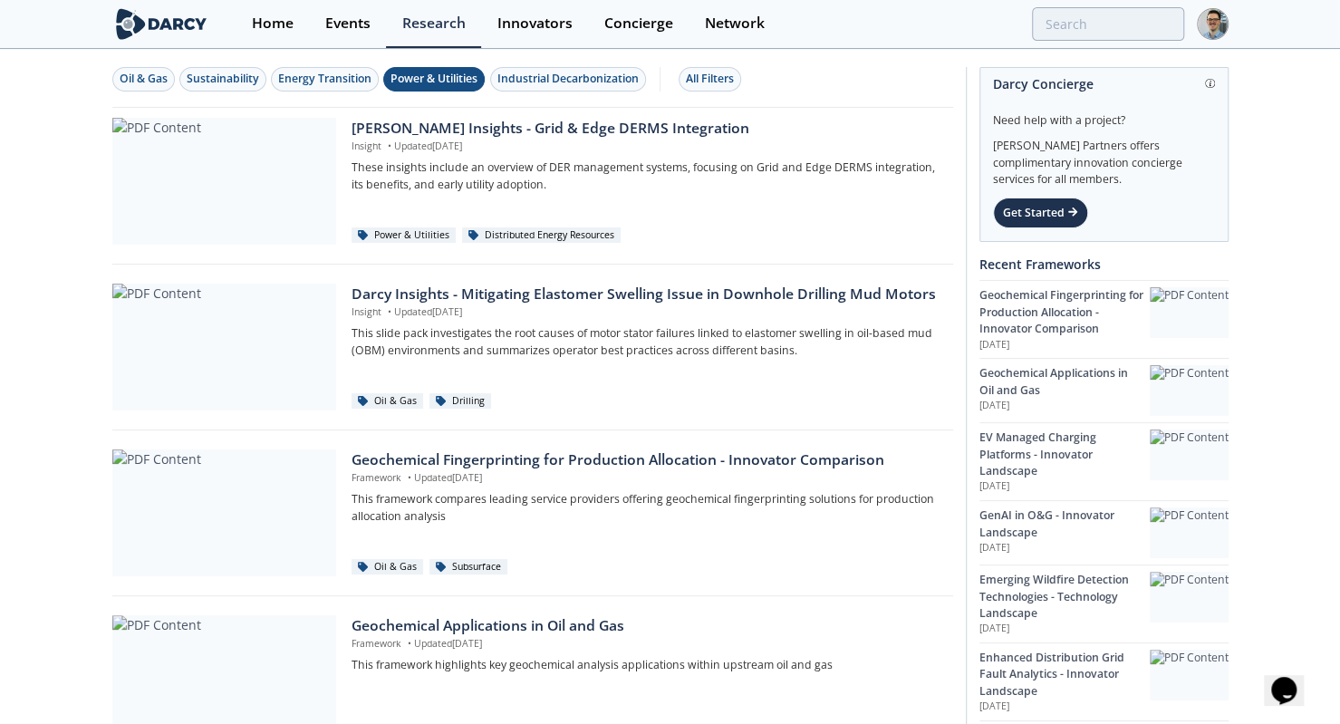
click at [453, 74] on div "Power & Utilities" at bounding box center [433, 79] width 87 height 16
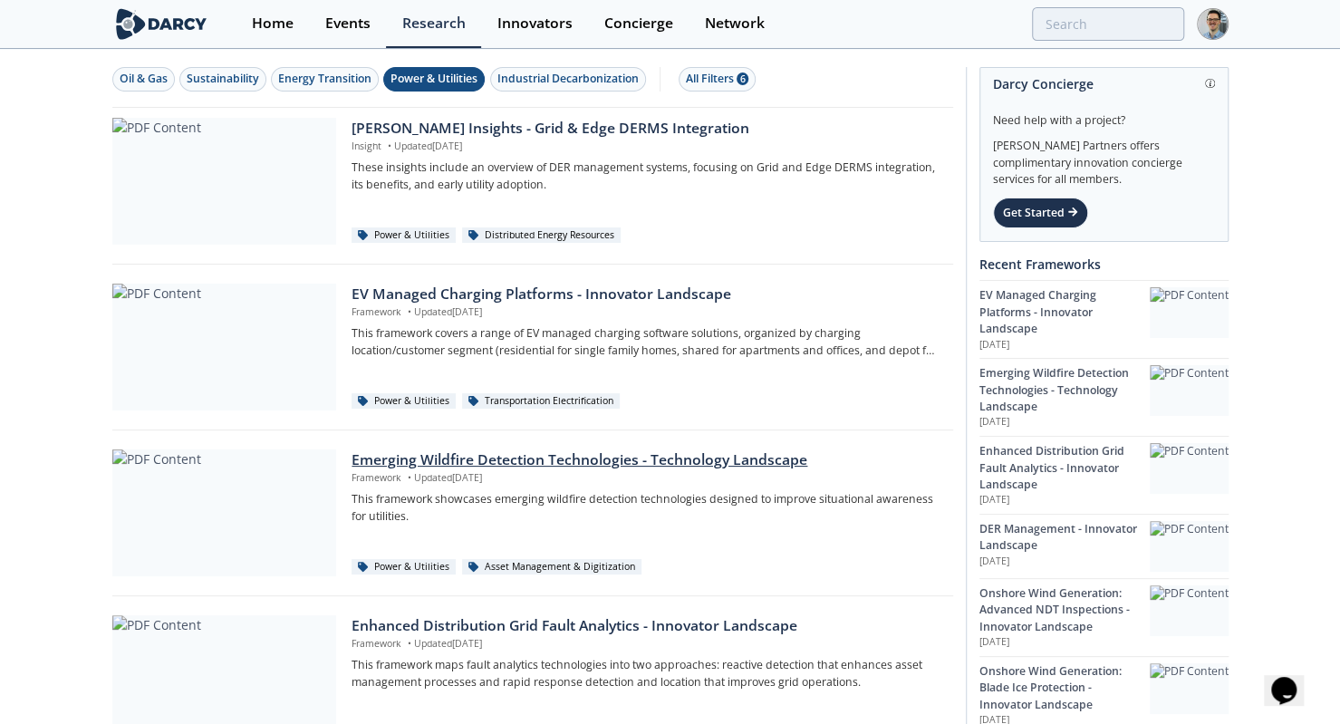
click at [255, 481] on div at bounding box center [224, 512] width 224 height 127
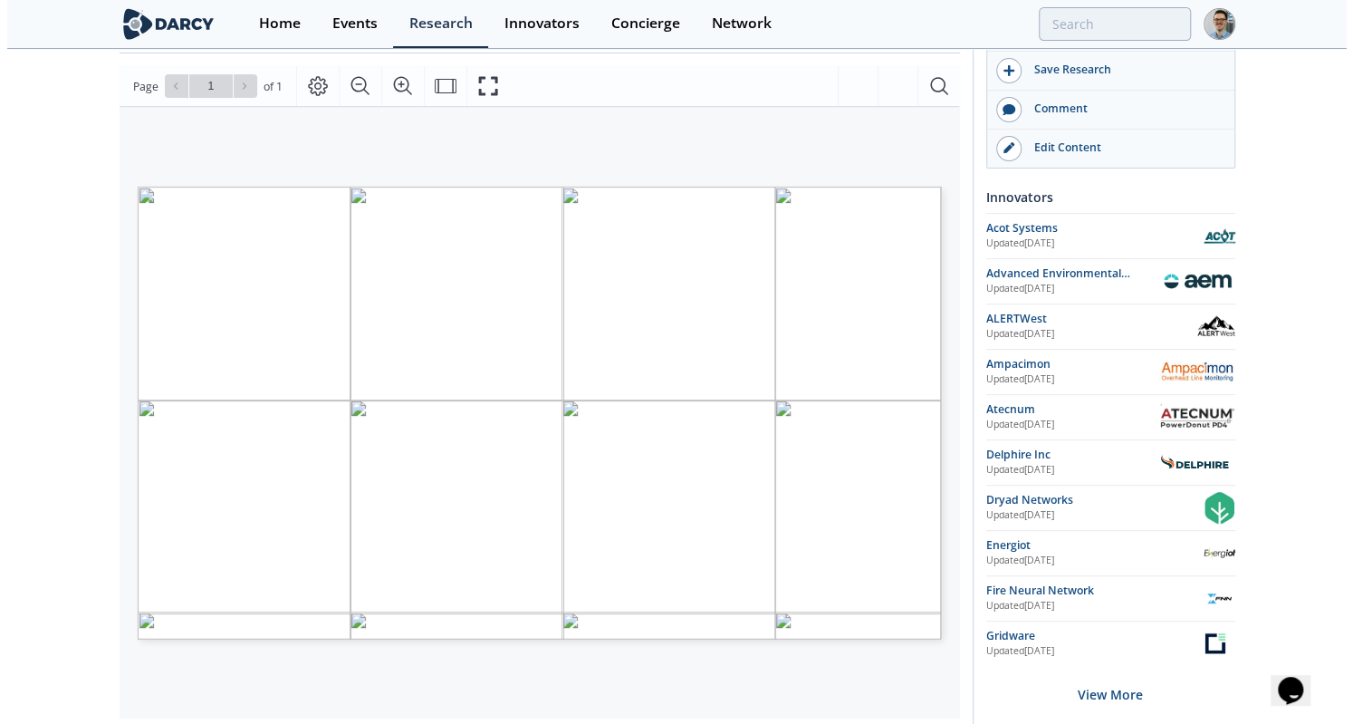
scroll to position [204, 0]
click at [467, 91] on button "Fullscreen" at bounding box center [487, 87] width 43 height 40
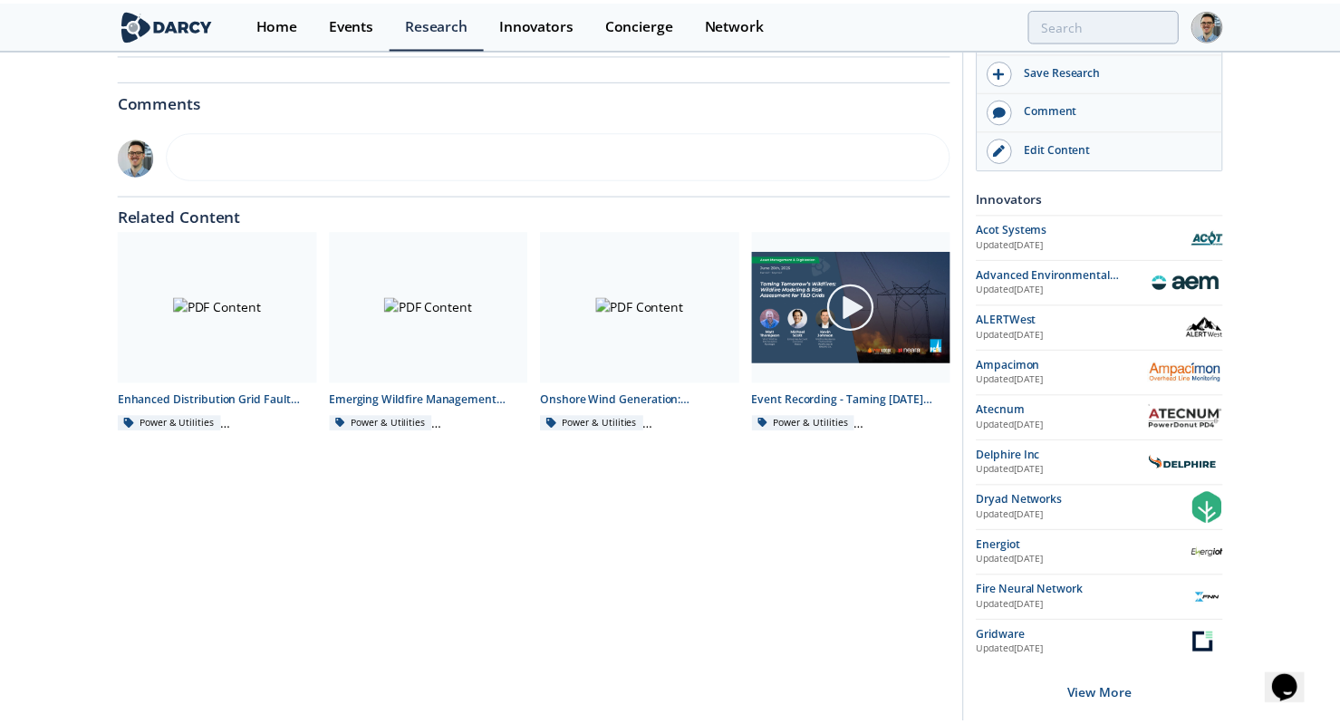
scroll to position [0, 0]
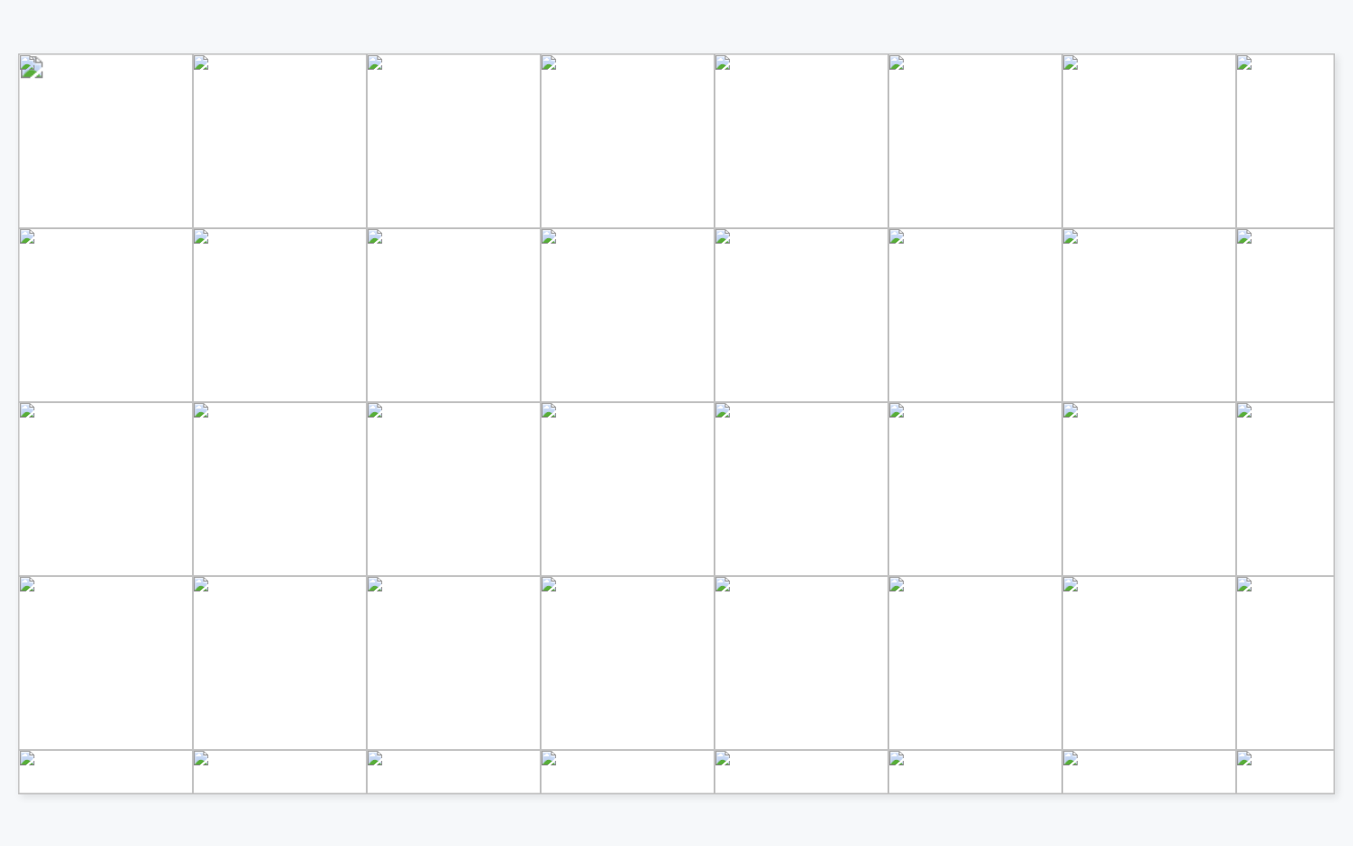
click at [730, 293] on span "Page 1" at bounding box center [1174, 748] width 2050 height 1282
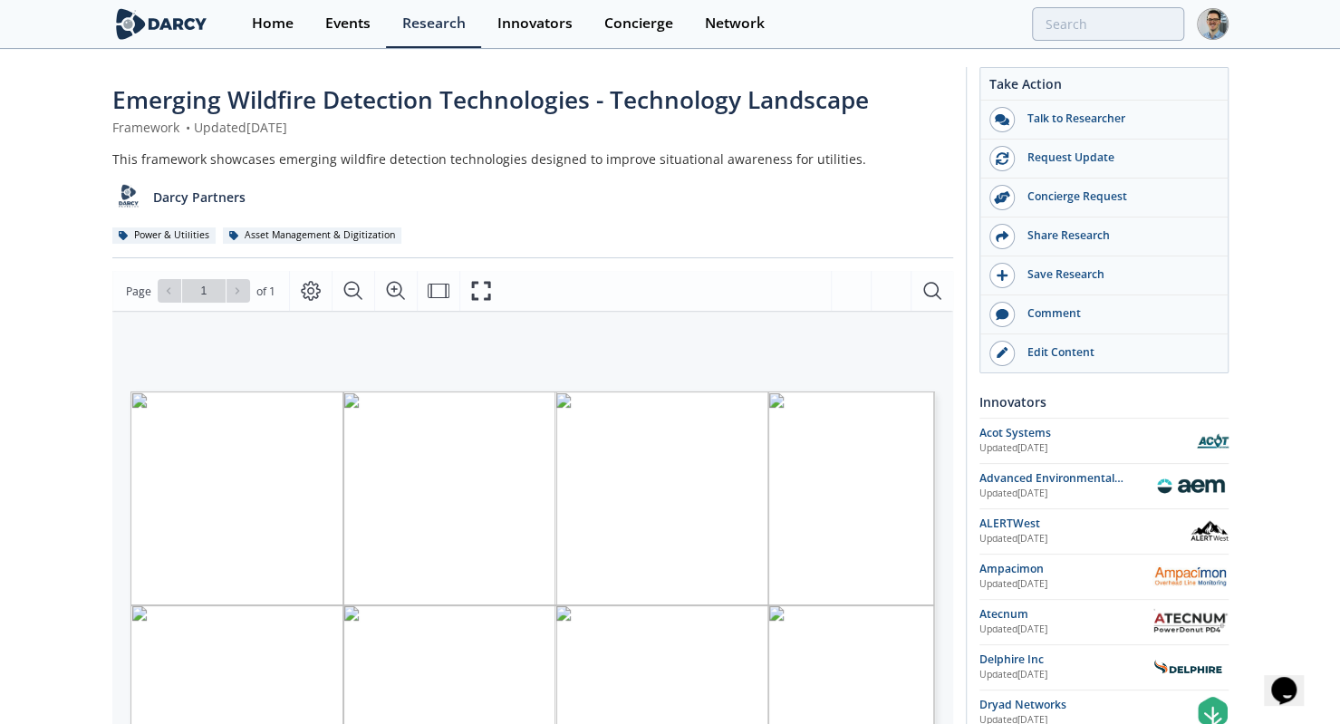
drag, startPoint x: 370, startPoint y: 126, endPoint x: 215, endPoint y: 122, distance: 155.8
click at [215, 122] on div "Framework • Updated [DATE]" at bounding box center [532, 127] width 841 height 19
click at [822, 181] on div "Darcy Partners" at bounding box center [532, 190] width 841 height 44
click at [409, 23] on div "Research" at bounding box center [433, 23] width 63 height 14
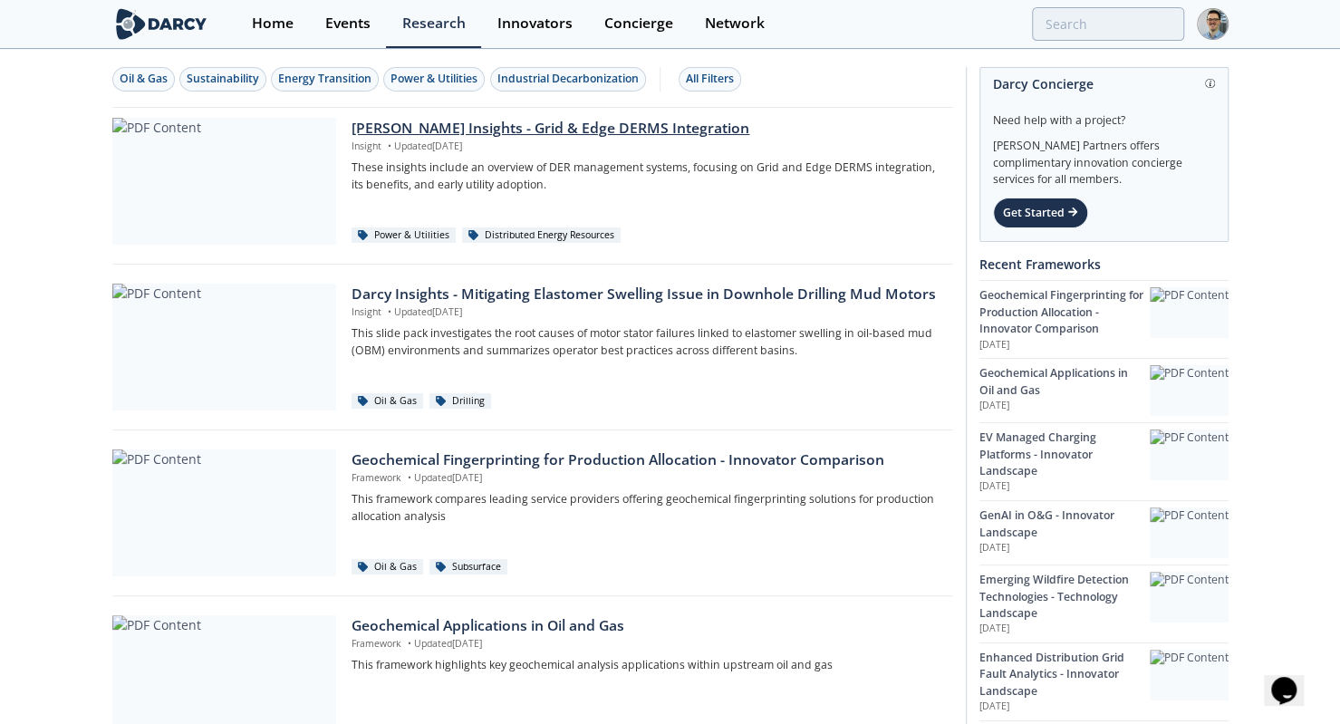
click at [627, 129] on div "[PERSON_NAME] Insights - Grid & Edge DERMS Integration" at bounding box center [645, 129] width 588 height 22
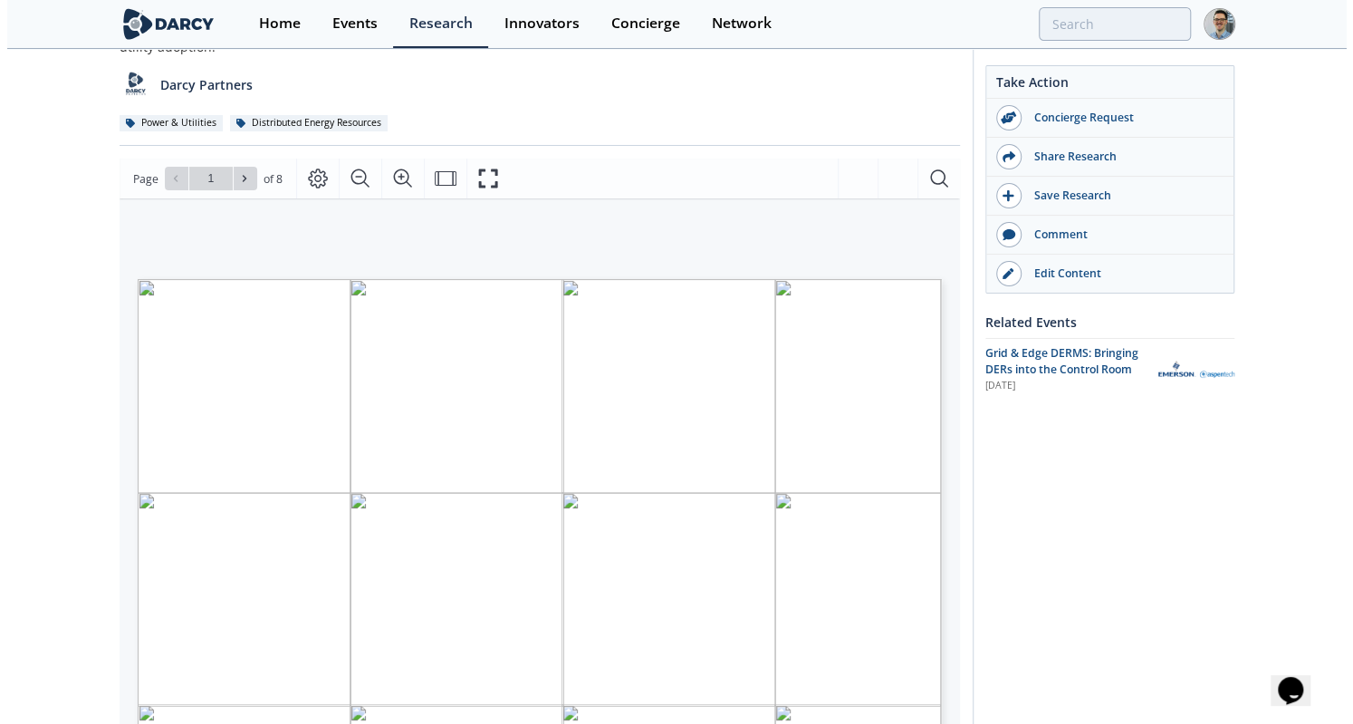
scroll to position [132, 0]
click at [478, 171] on icon "Fullscreen" at bounding box center [488, 178] width 22 height 22
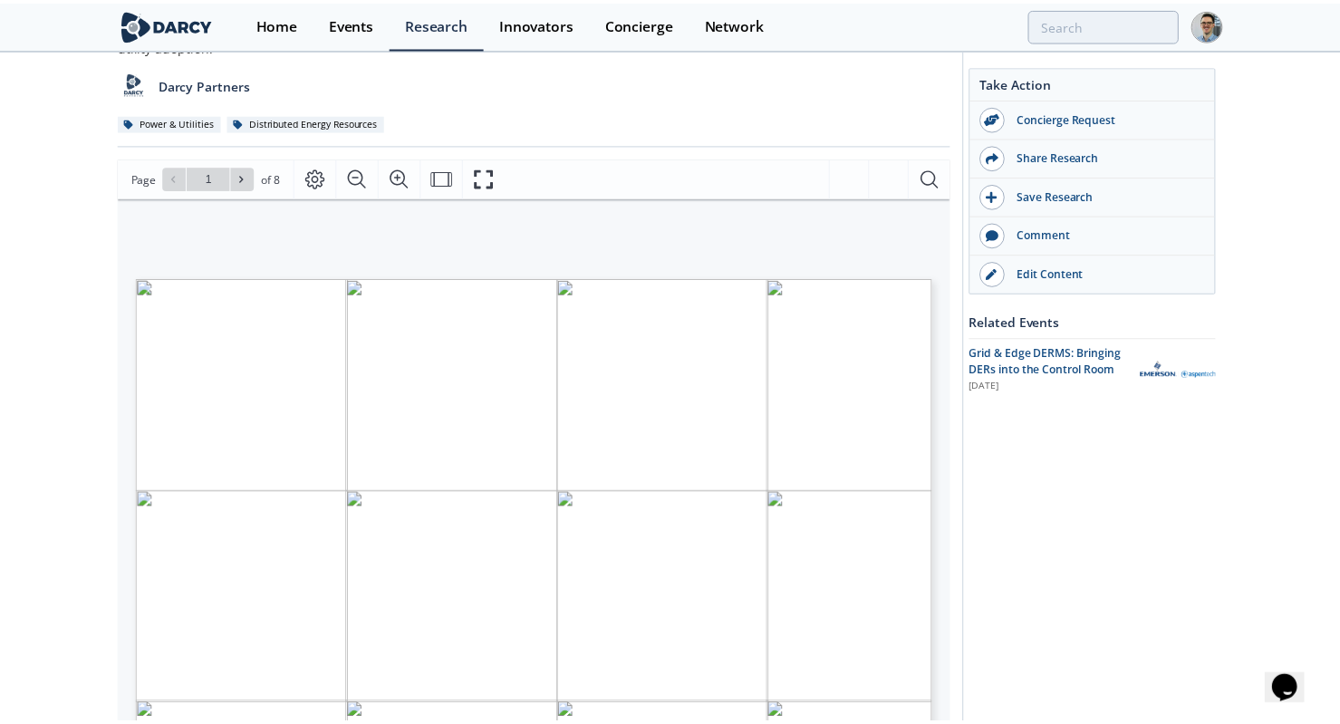
scroll to position [0, 0]
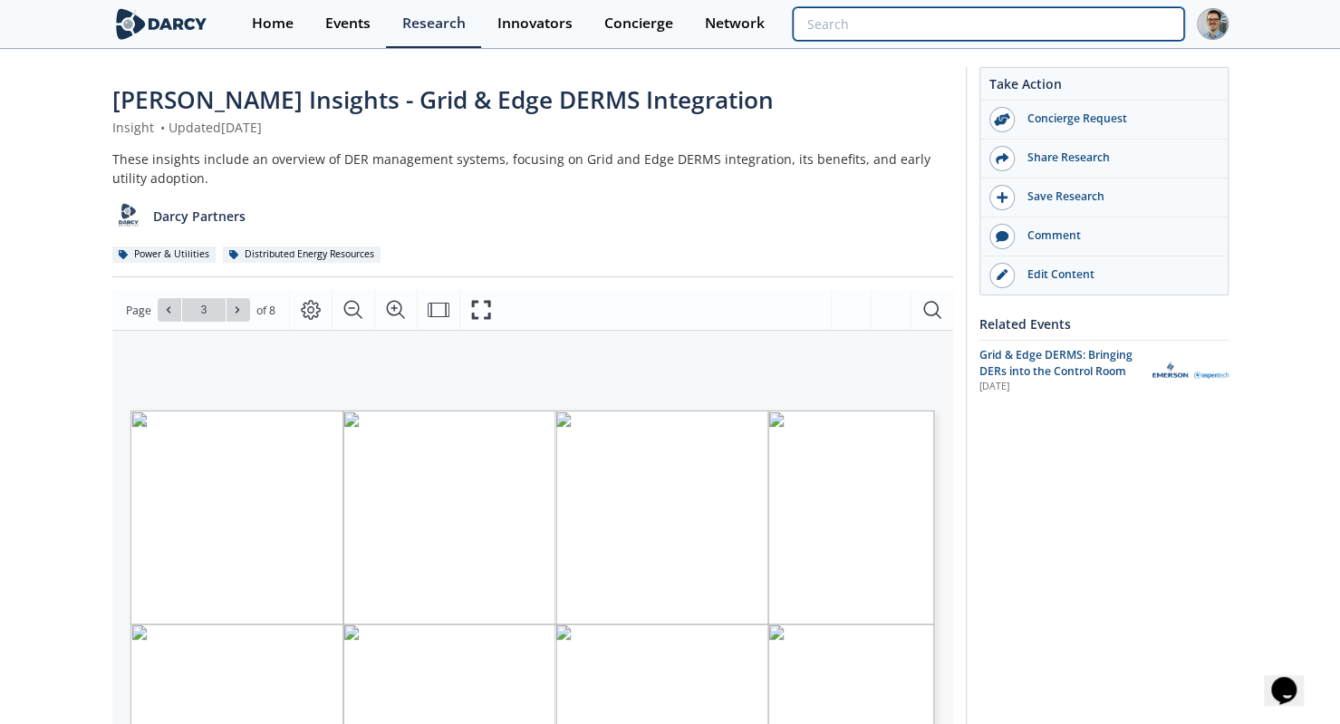
click at [1081, 37] on input "search" at bounding box center [988, 24] width 390 height 34
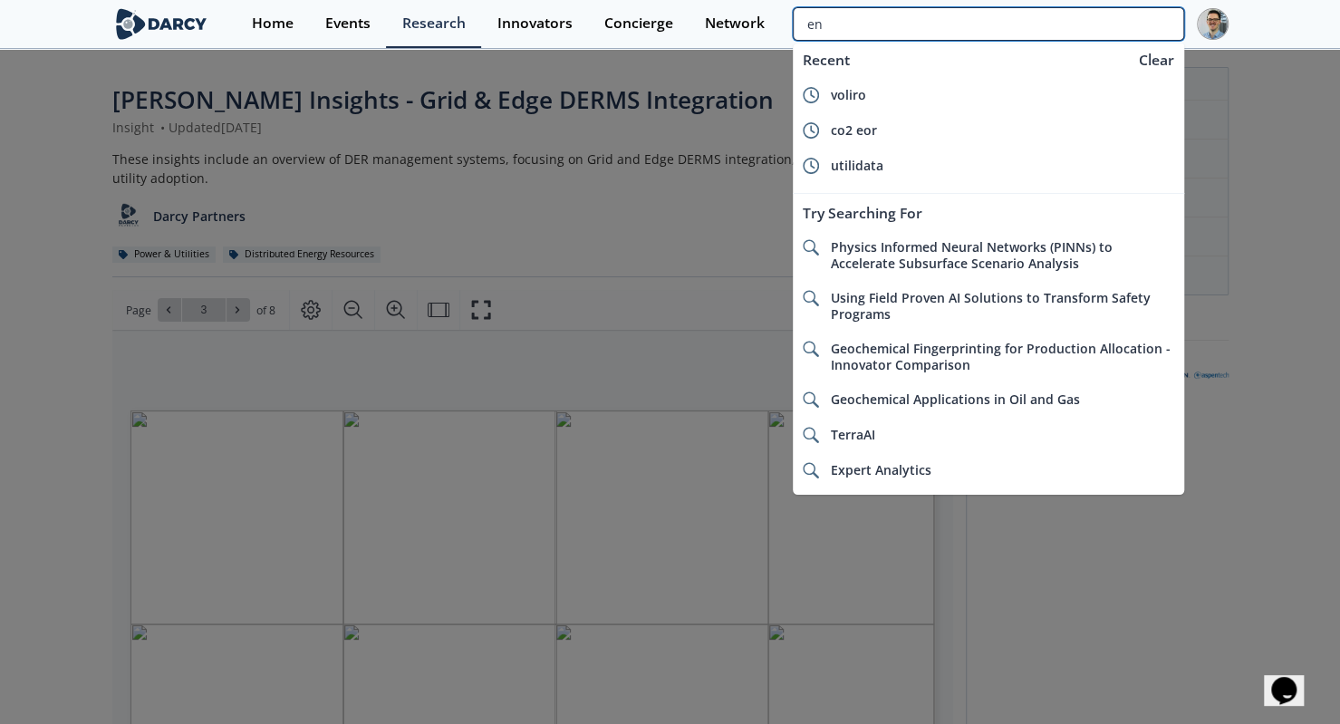
click at [1067, 18] on input "en" at bounding box center [988, 24] width 390 height 34
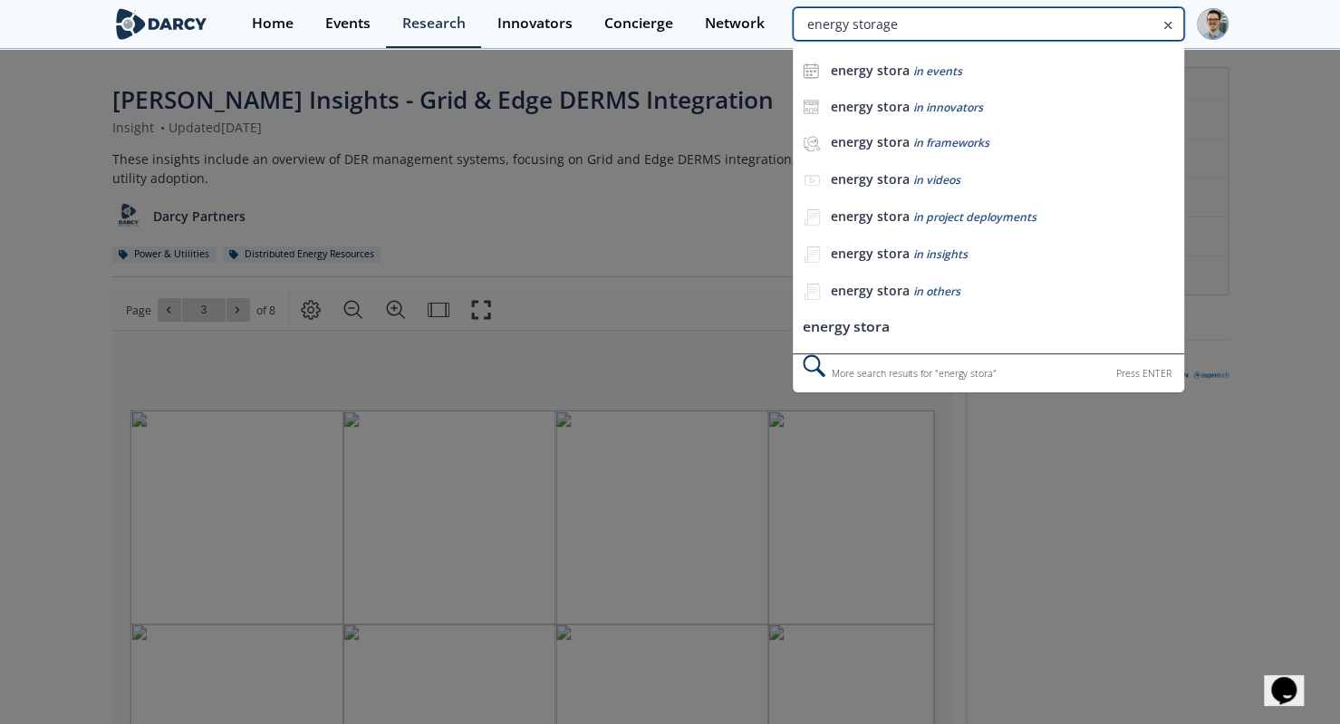
type input "energy storage"
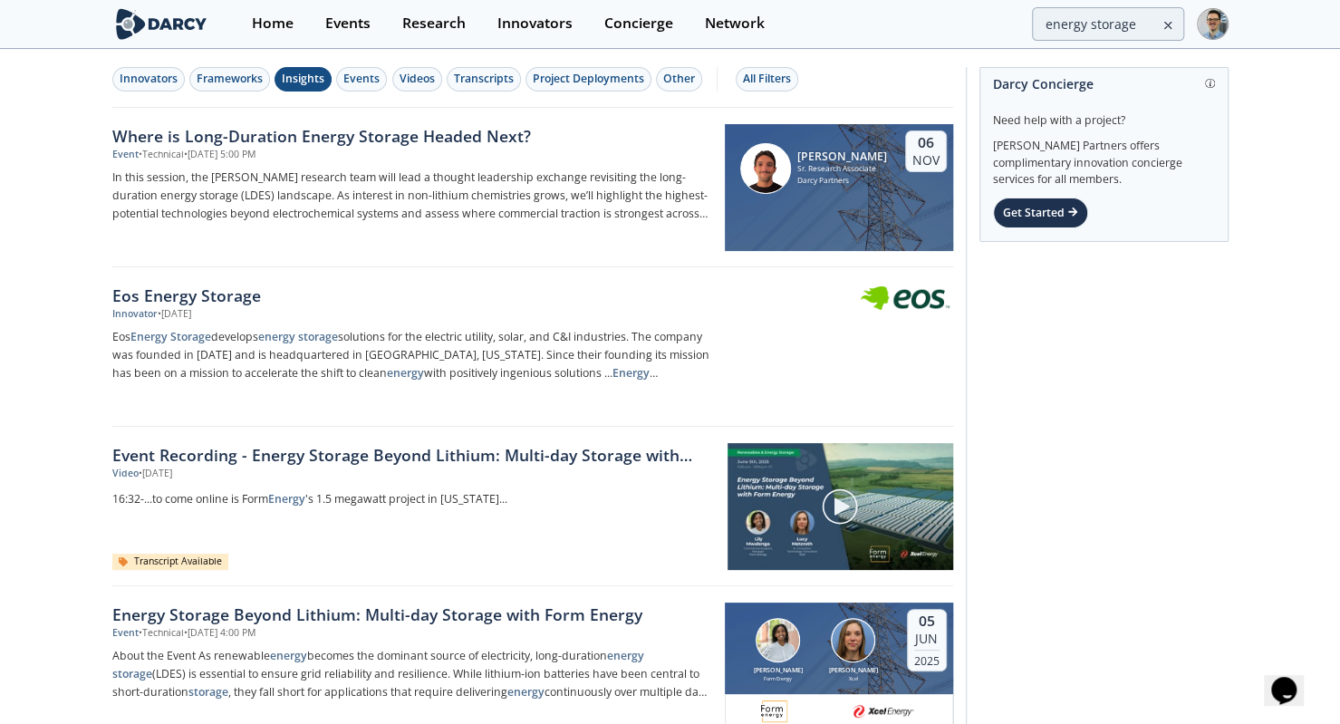
click at [295, 79] on div "Insights" at bounding box center [303, 79] width 43 height 16
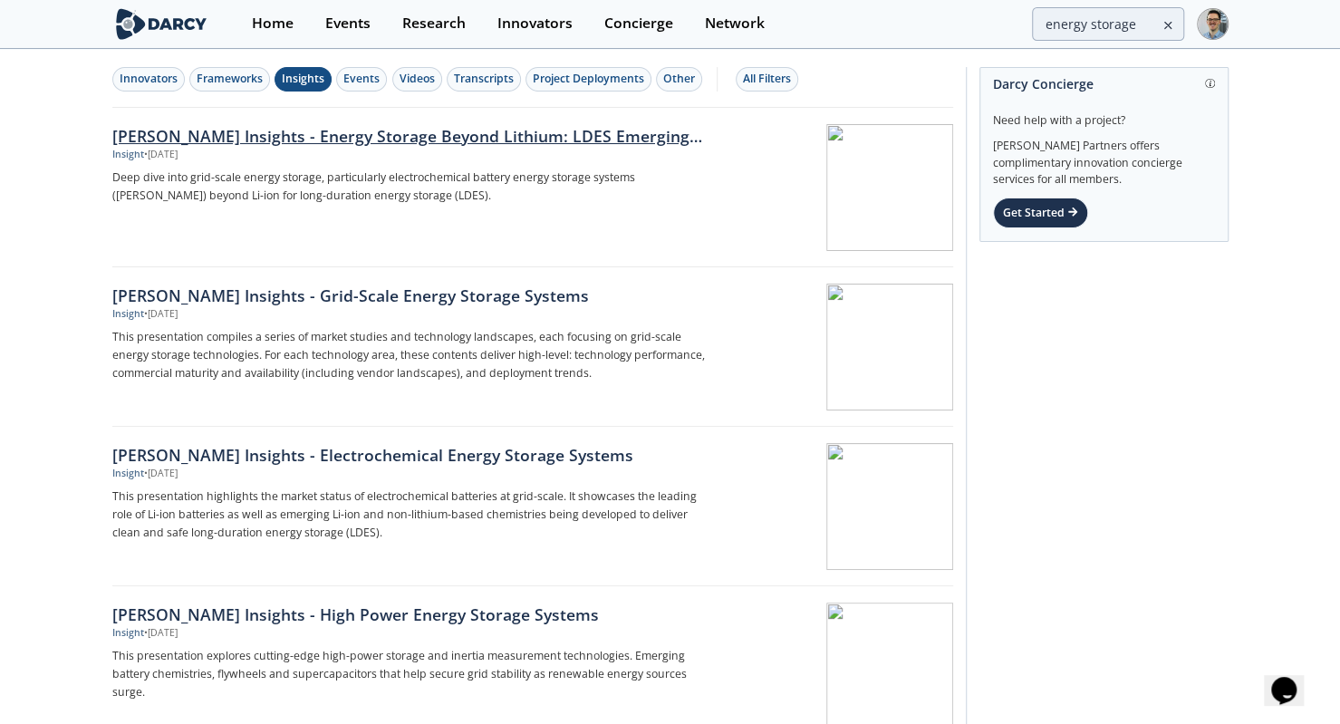
click at [393, 137] on div "[PERSON_NAME] Insights - Energy Storage Beyond Lithium: LDES Emerging Battery C…" at bounding box center [412, 136] width 600 height 24
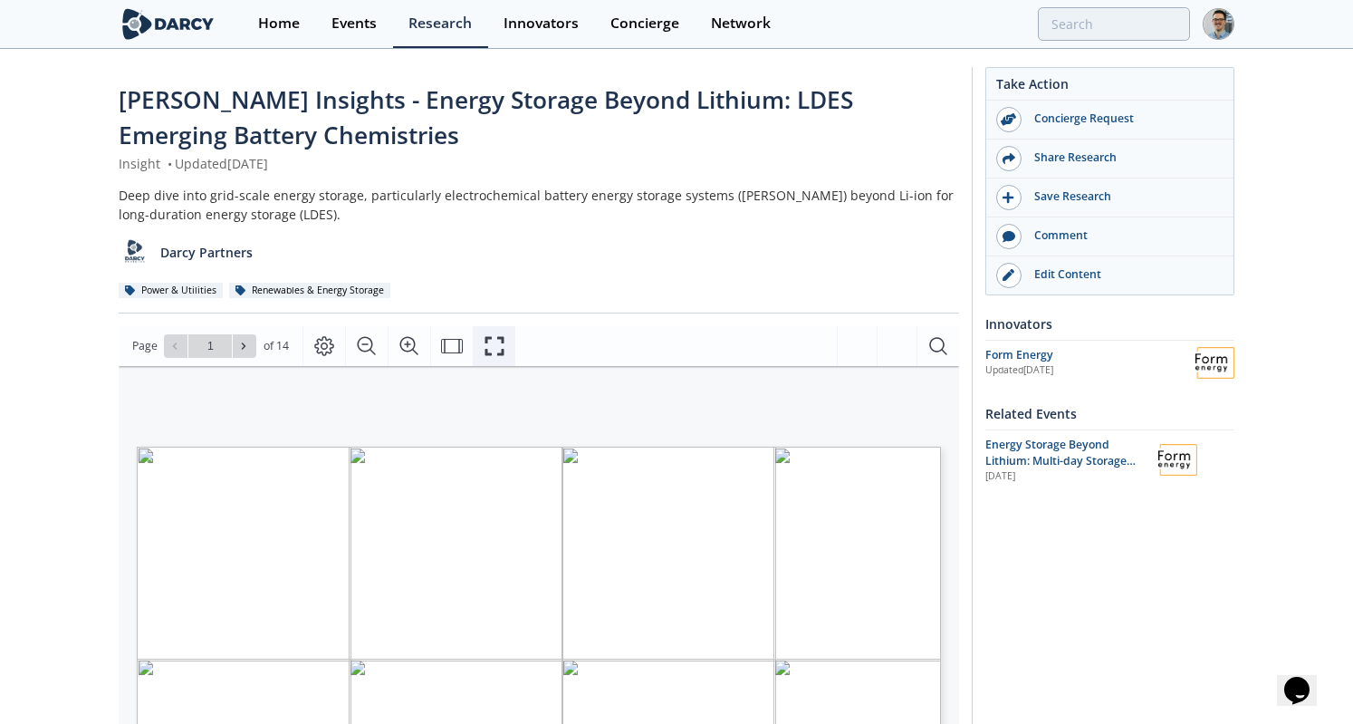
click at [484, 341] on icon "Fullscreen" at bounding box center [495, 346] width 22 height 22
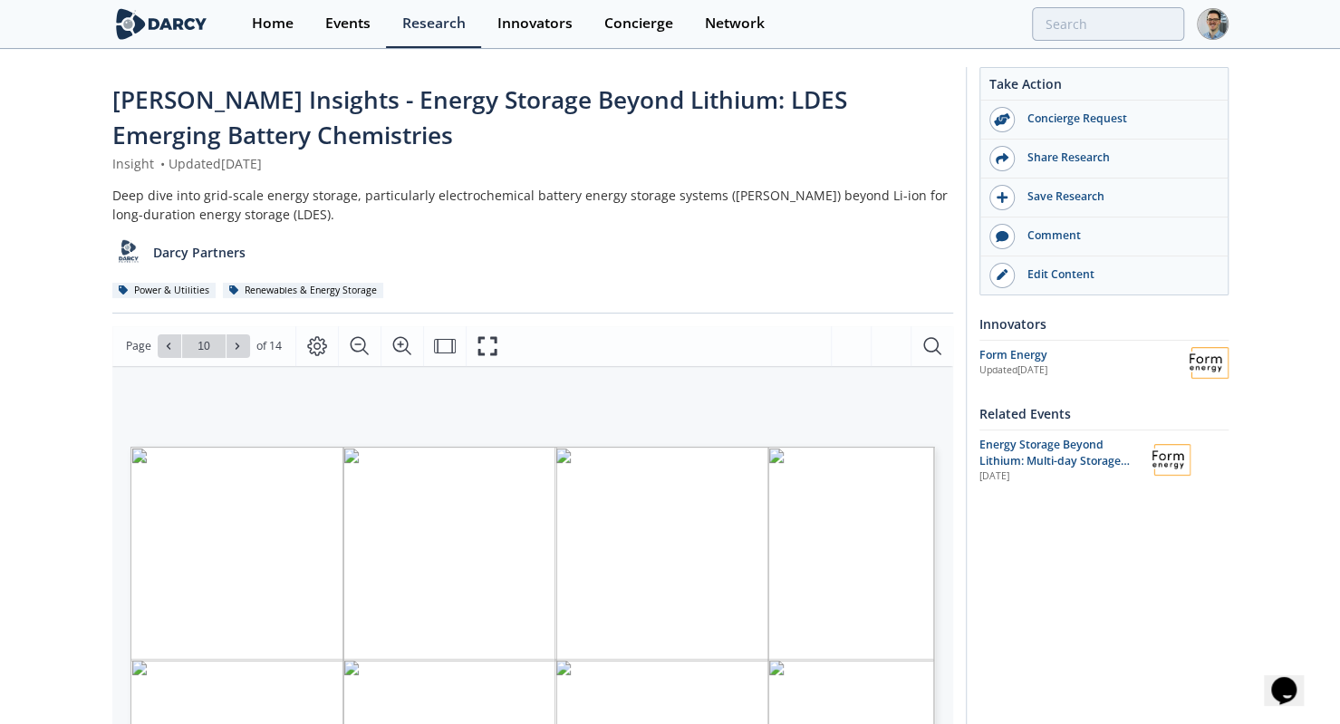
type input "energy storage"
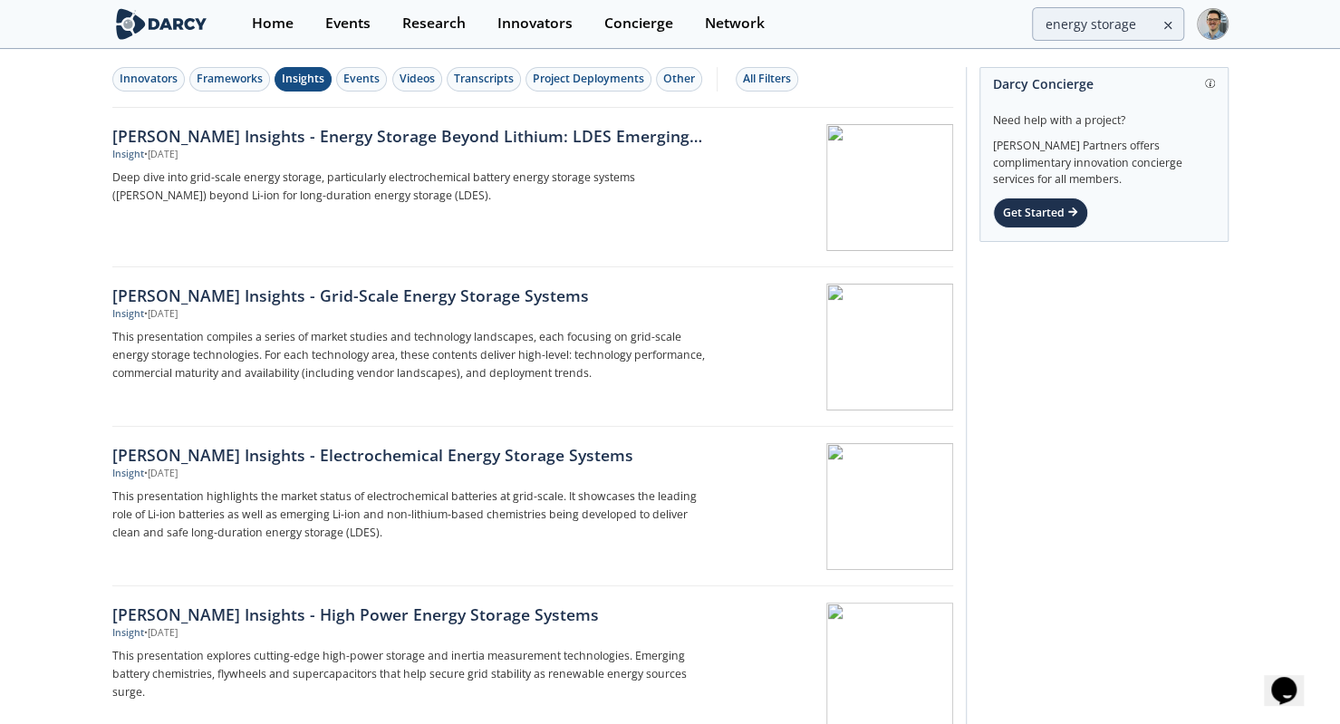
click at [303, 75] on div "Insights" at bounding box center [303, 79] width 43 height 16
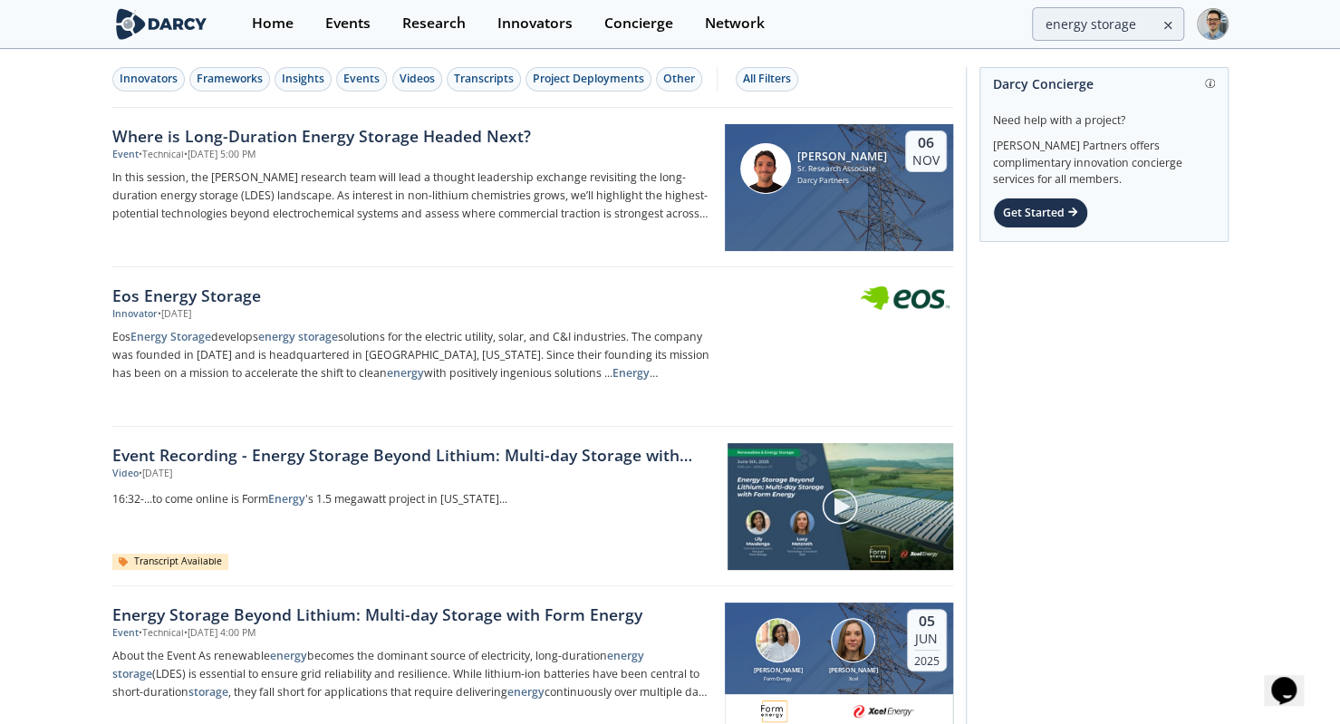
click at [169, 62] on div "Innovators Frameworks Insights Events Videos Transcripts Project Deployments Ot…" at bounding box center [532, 79] width 841 height 57
click at [148, 74] on div "Innovators" at bounding box center [149, 79] width 58 height 16
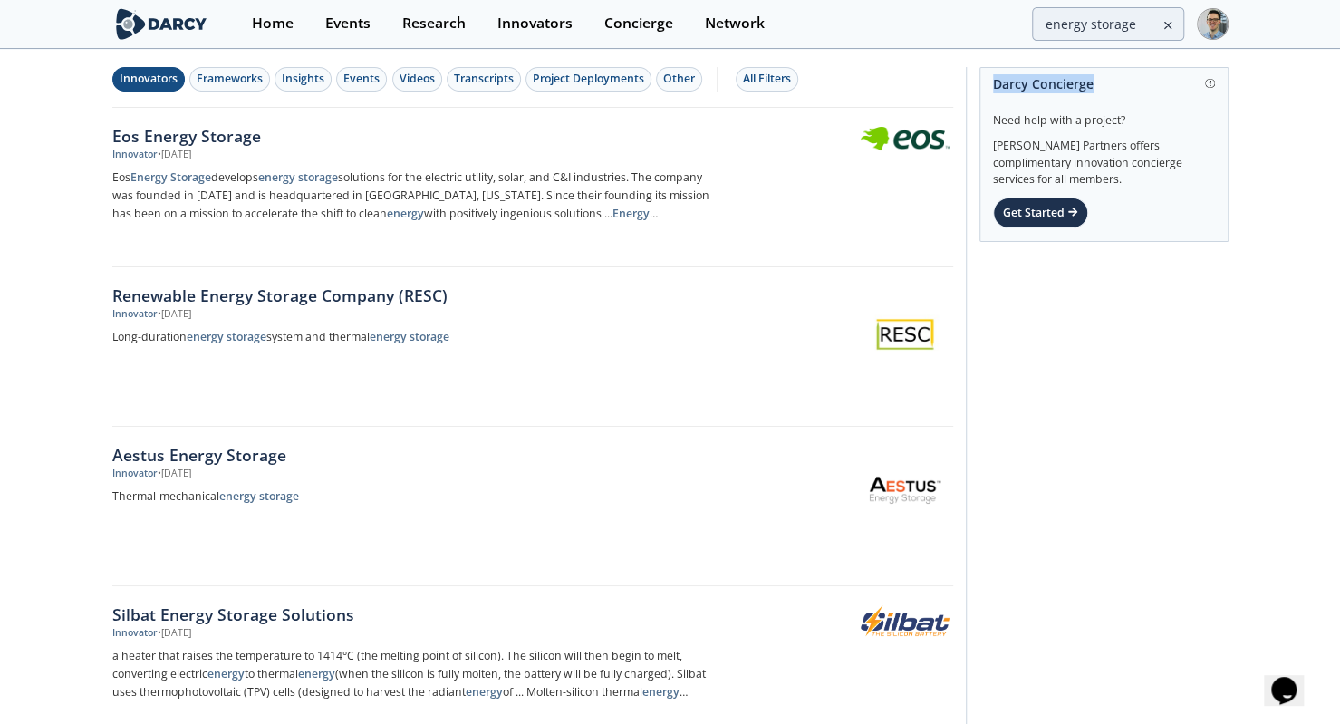
drag, startPoint x: 1101, startPoint y: 84, endPoint x: 979, endPoint y: 78, distance: 121.5
click at [979, 78] on div "[PERSON_NAME] Concierge Need help with a project? [PERSON_NAME] Partners offers…" at bounding box center [1103, 155] width 249 height 176
click at [1022, 205] on div "Get Started" at bounding box center [1040, 212] width 95 height 31
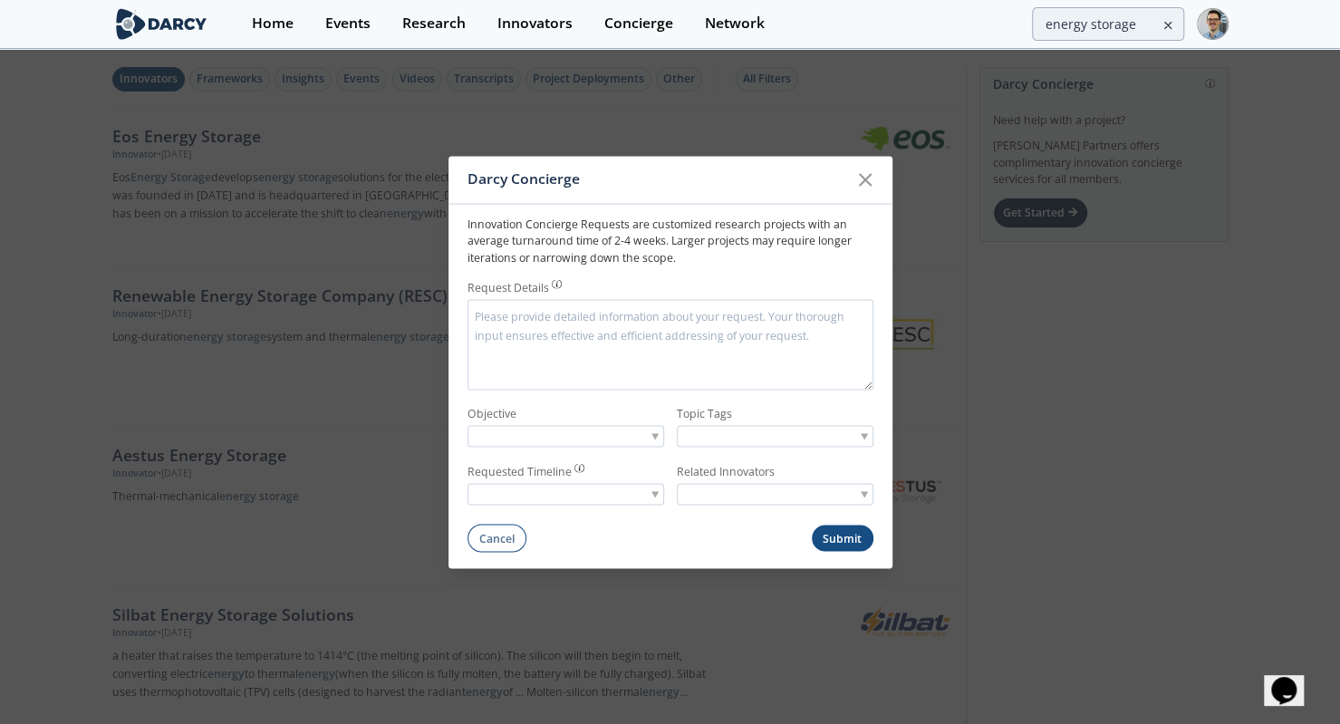
click at [505, 319] on textarea "Request Details" at bounding box center [670, 344] width 406 height 91
click at [868, 172] on icon at bounding box center [865, 179] width 22 height 22
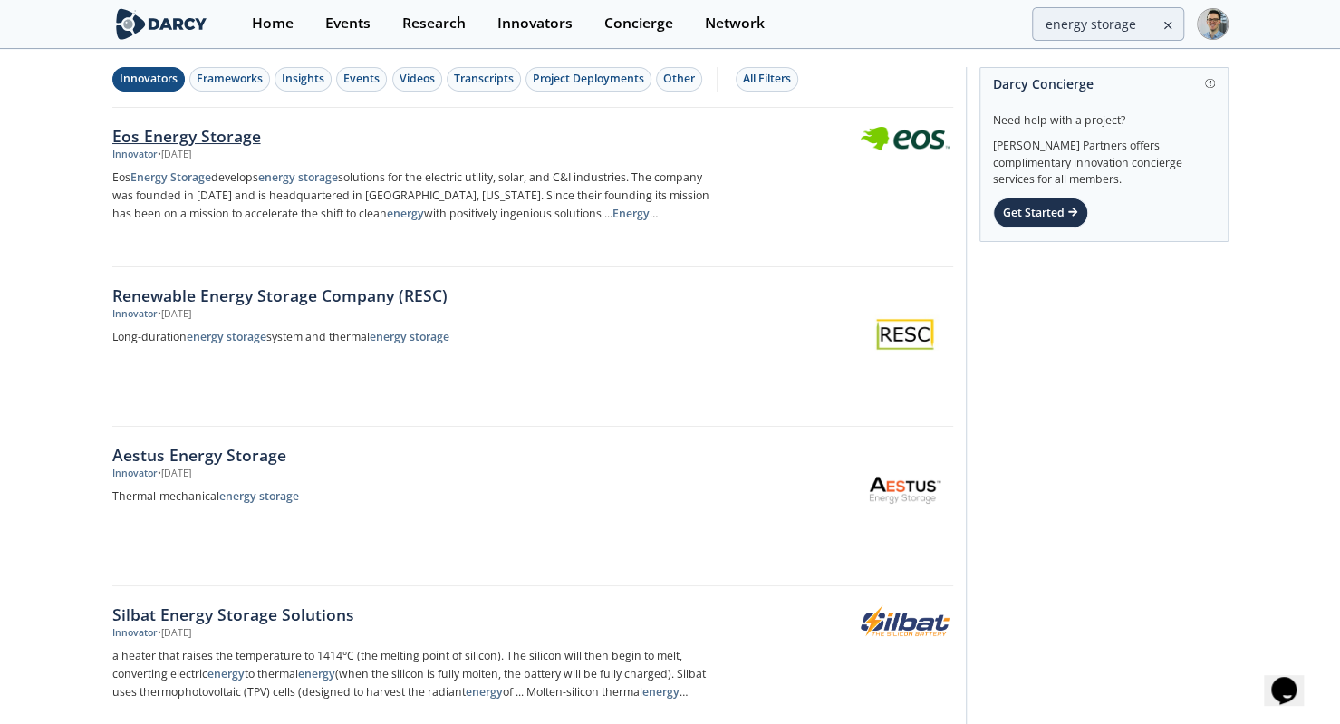
click at [868, 172] on div at bounding box center [839, 171] width 228 height 89
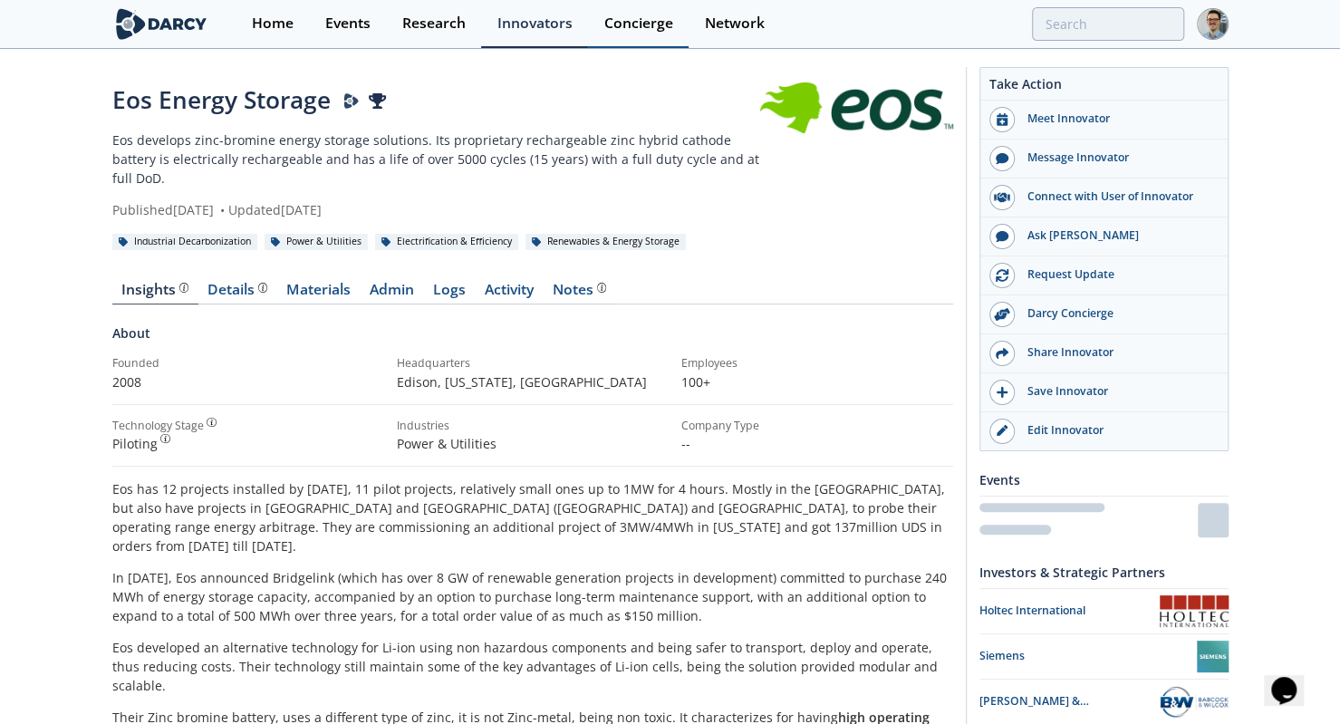
click at [646, 24] on div "Concierge" at bounding box center [638, 23] width 69 height 14
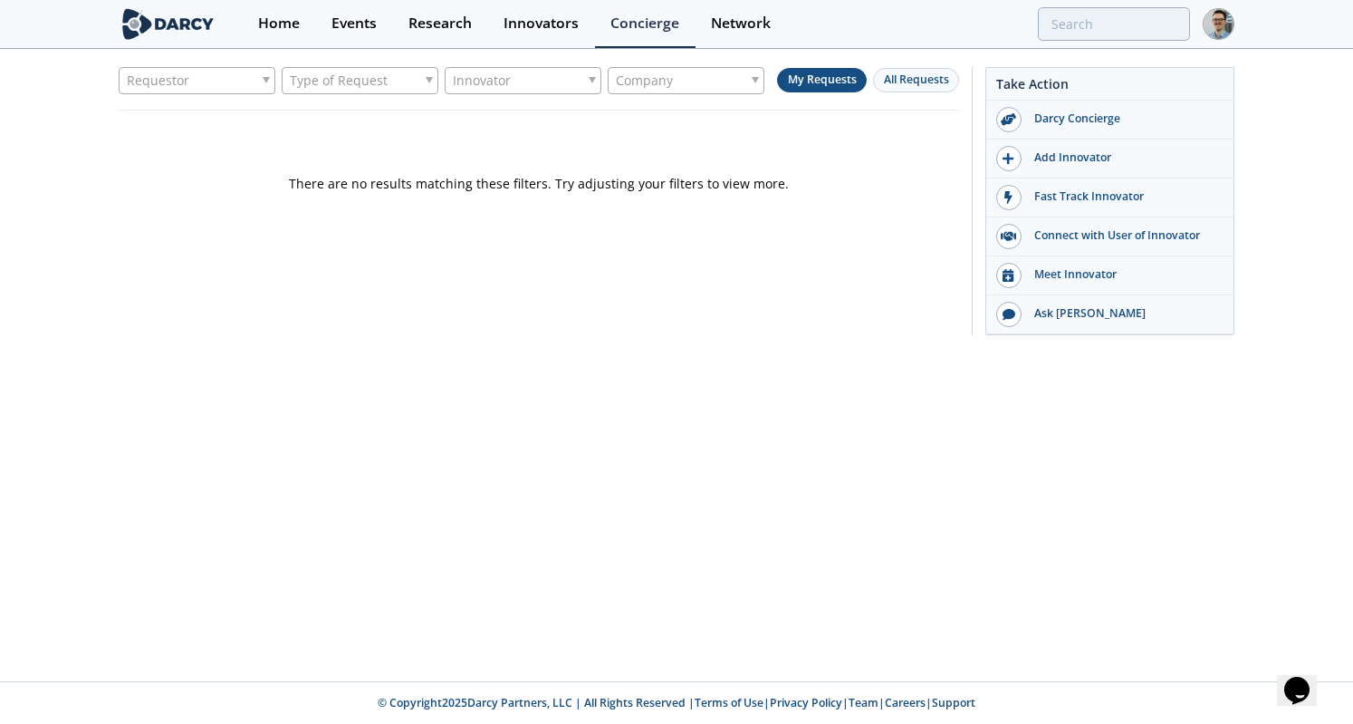
drag, startPoint x: 794, startPoint y: 168, endPoint x: 643, endPoint y: 173, distance: 151.4
click at [643, 173] on div "There are no results matching these filters. Try adjusting your filters to view…" at bounding box center [539, 152] width 841 height 82
click at [659, 189] on div "There are no results matching these filters. Try adjusting your filters to view…" at bounding box center [539, 152] width 841 height 82
click at [449, 24] on div "Research" at bounding box center [440, 23] width 63 height 14
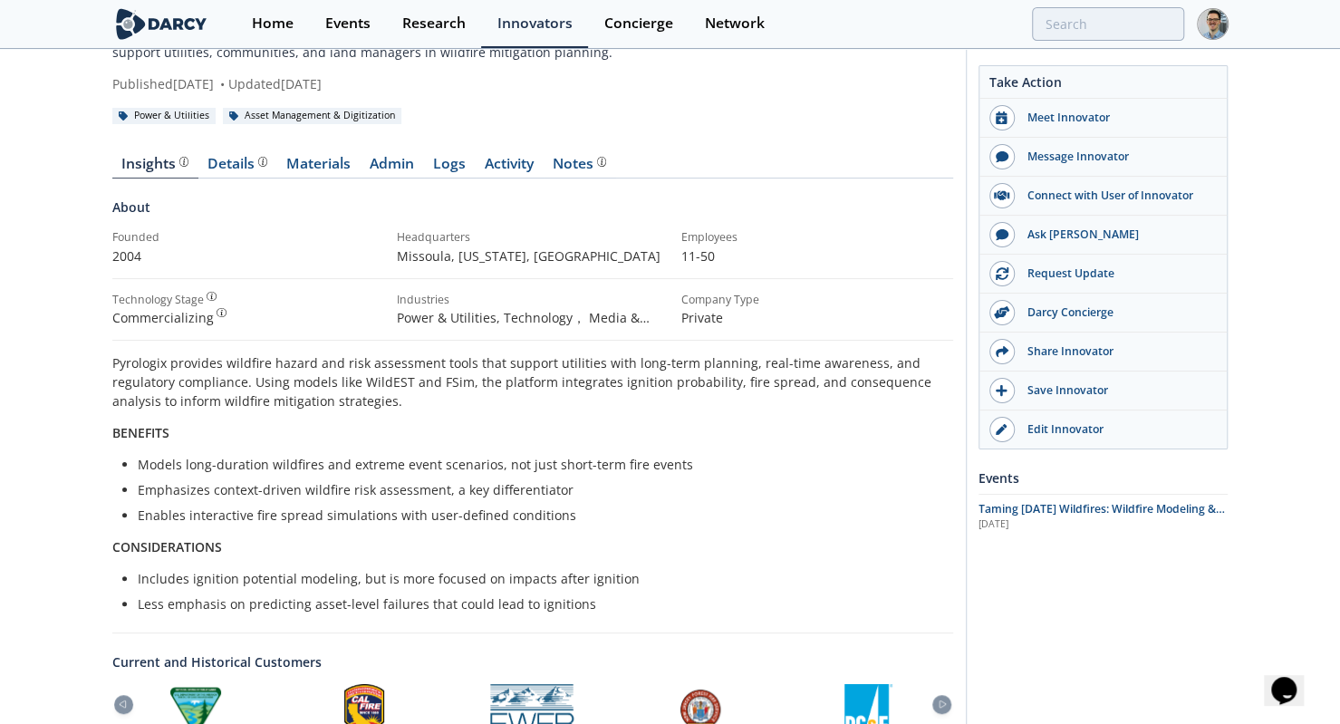
scroll to position [94, 0]
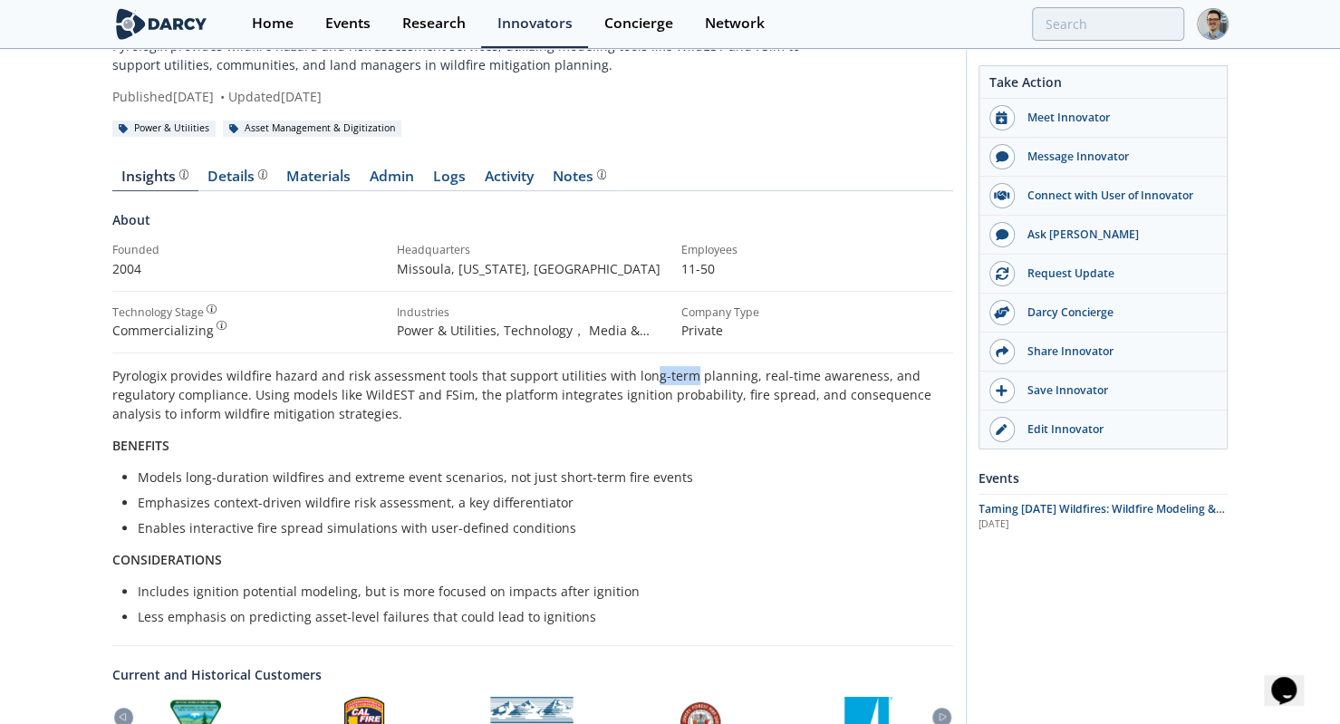
drag, startPoint x: 661, startPoint y: 359, endPoint x: 643, endPoint y: 352, distance: 19.2
click at [643, 352] on div "About Founded 2004 Headquarters Missoula, Montana , United States Employees 11-…" at bounding box center [532, 418] width 841 height 416
click at [725, 374] on p "Pyrologix provides wildfire hazard and risk assessment tools that support utili…" at bounding box center [532, 394] width 841 height 57
click at [236, 196] on div "Insights Details Materials Admin Logs Activity Notes About Founded 2004" at bounding box center [532, 579] width 841 height 870
click at [230, 187] on link "Details" at bounding box center [237, 180] width 79 height 22
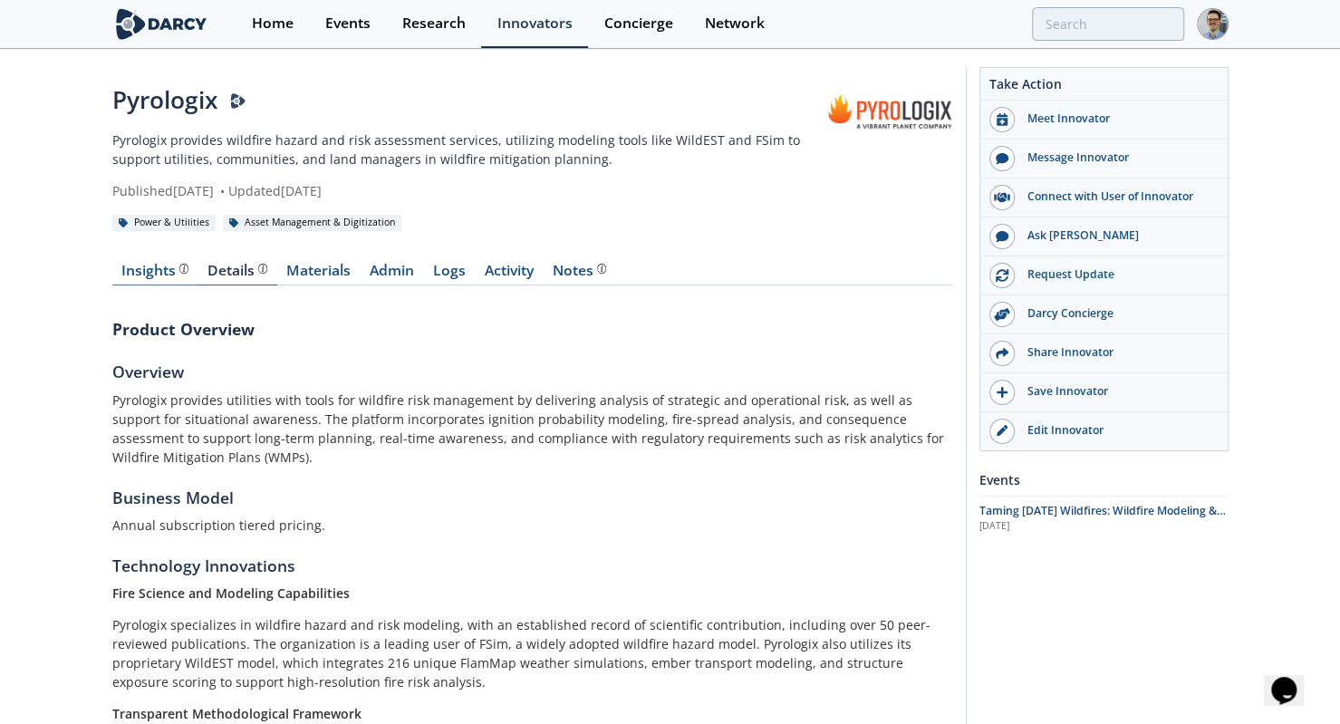
click at [172, 273] on div "Insights" at bounding box center [154, 271] width 67 height 14
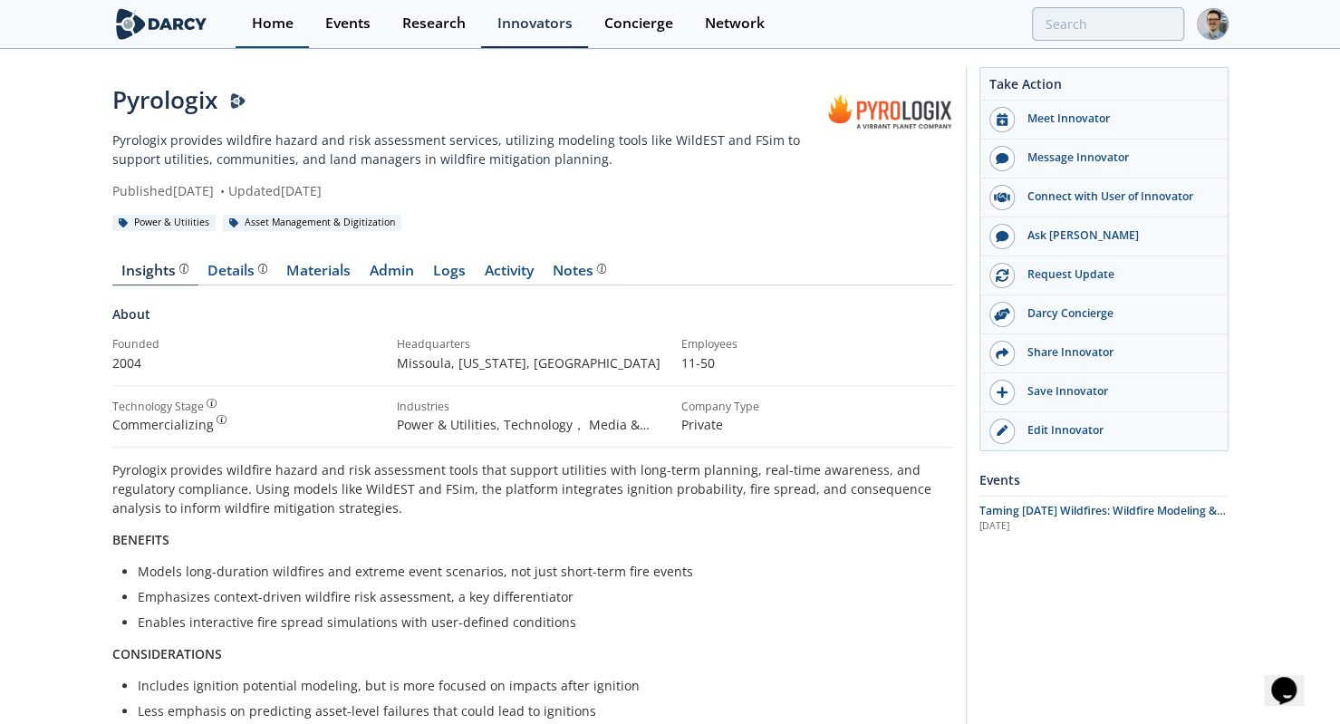
click at [295, 16] on link "Home" at bounding box center [272, 24] width 73 height 48
